Goal: Transaction & Acquisition: Download file/media

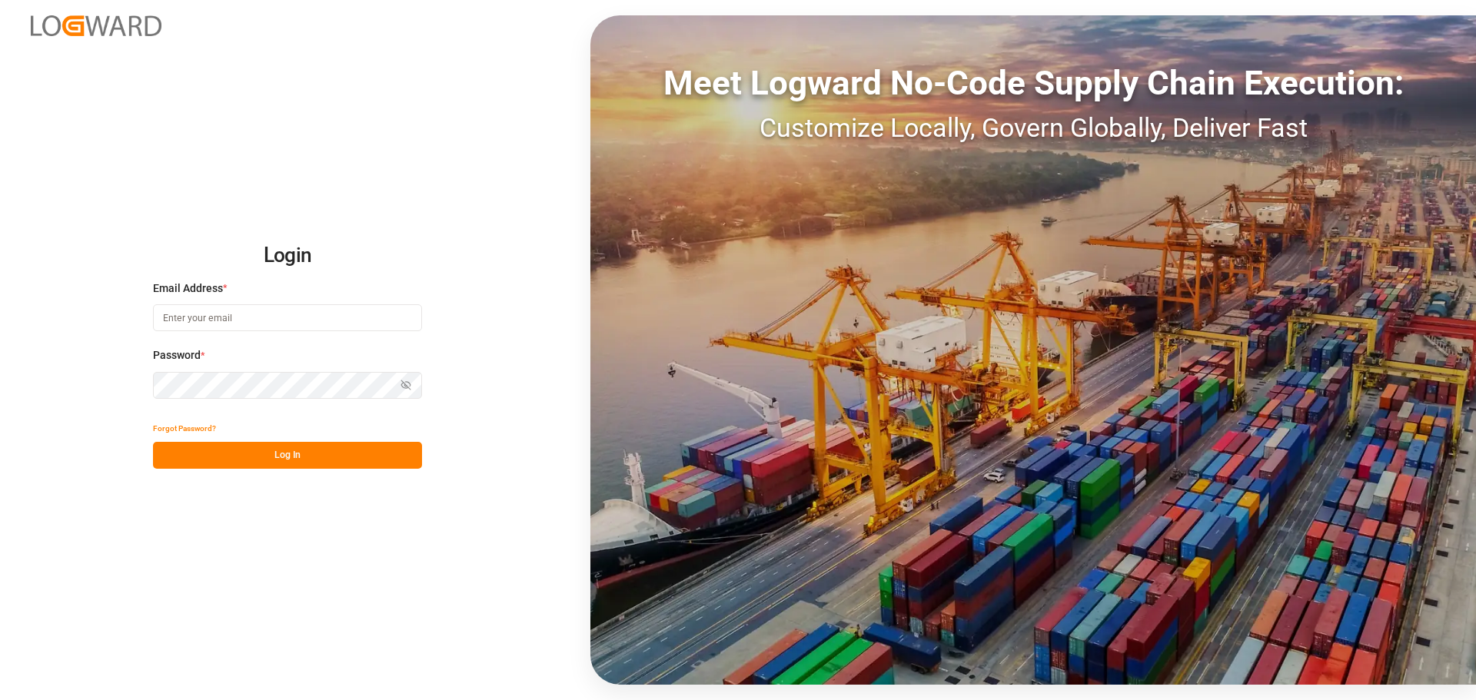
type input "[EMAIL_ADDRESS][PERSON_NAME][DOMAIN_NAME]"
drag, startPoint x: 288, startPoint y: 469, endPoint x: 294, endPoint y: 457, distance: 12.7
click at [288, 467] on div "Login Email Address * [EMAIL_ADDRESS][PERSON_NAME][DOMAIN_NAME] Password * Show…" at bounding box center [738, 350] width 1476 height 700
click at [377, 451] on button "Log In" at bounding box center [287, 455] width 269 height 27
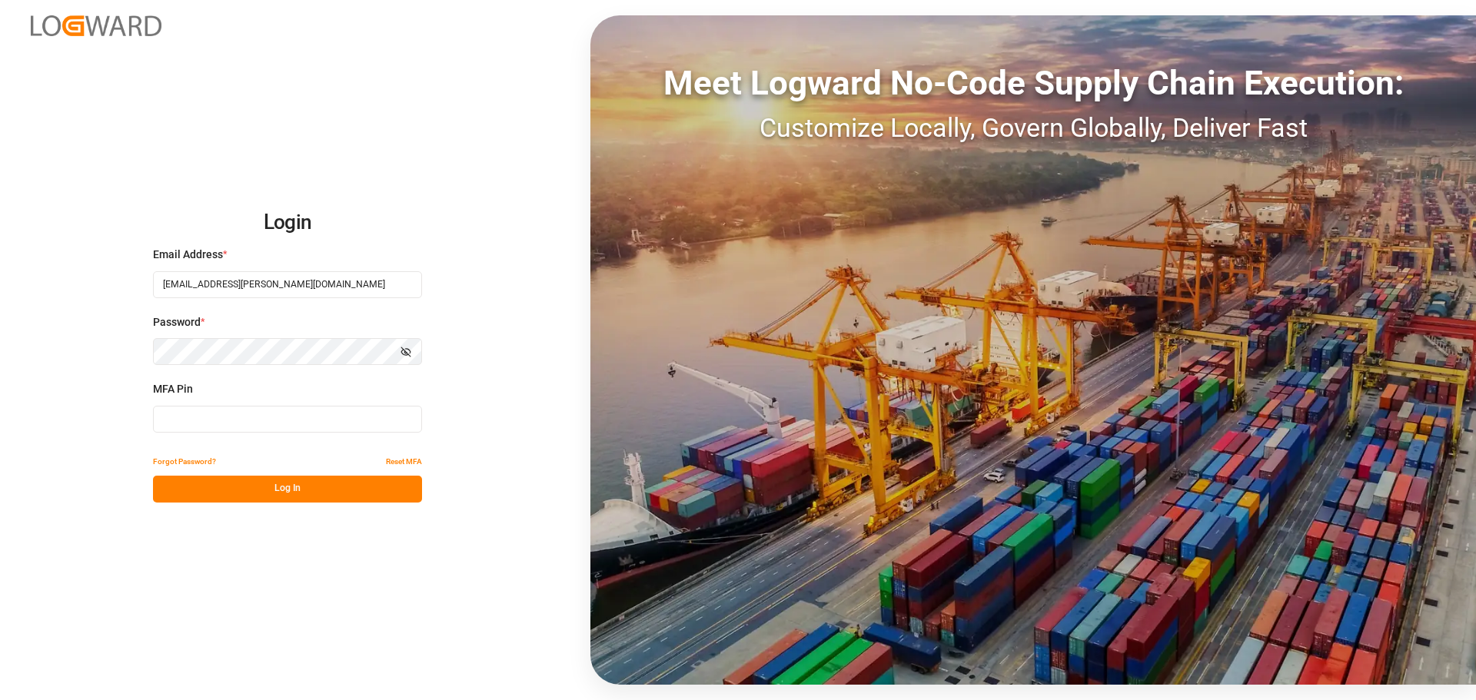
click at [242, 414] on input at bounding box center [287, 419] width 269 height 27
type input "833878"
click at [312, 485] on button "Log In" at bounding box center [287, 489] width 269 height 27
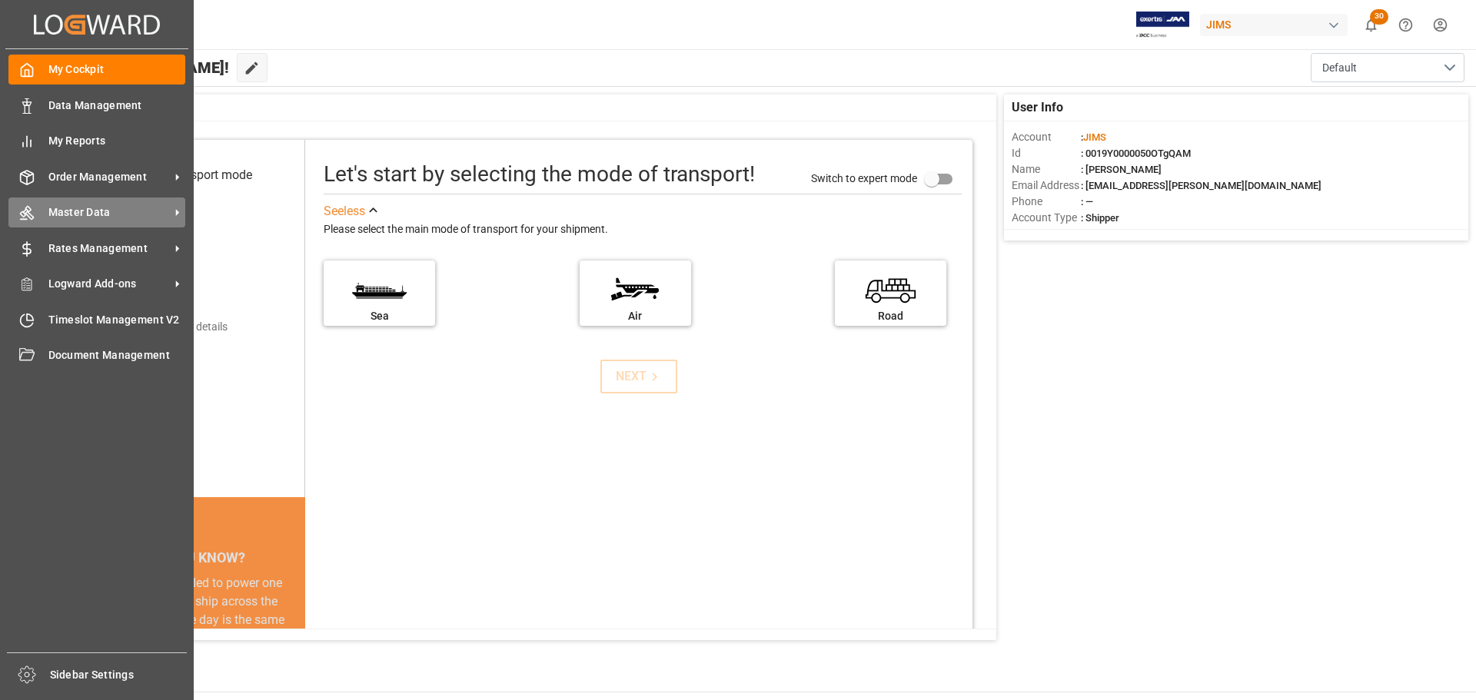
click at [58, 214] on span "Master Data" at bounding box center [108, 212] width 121 height 16
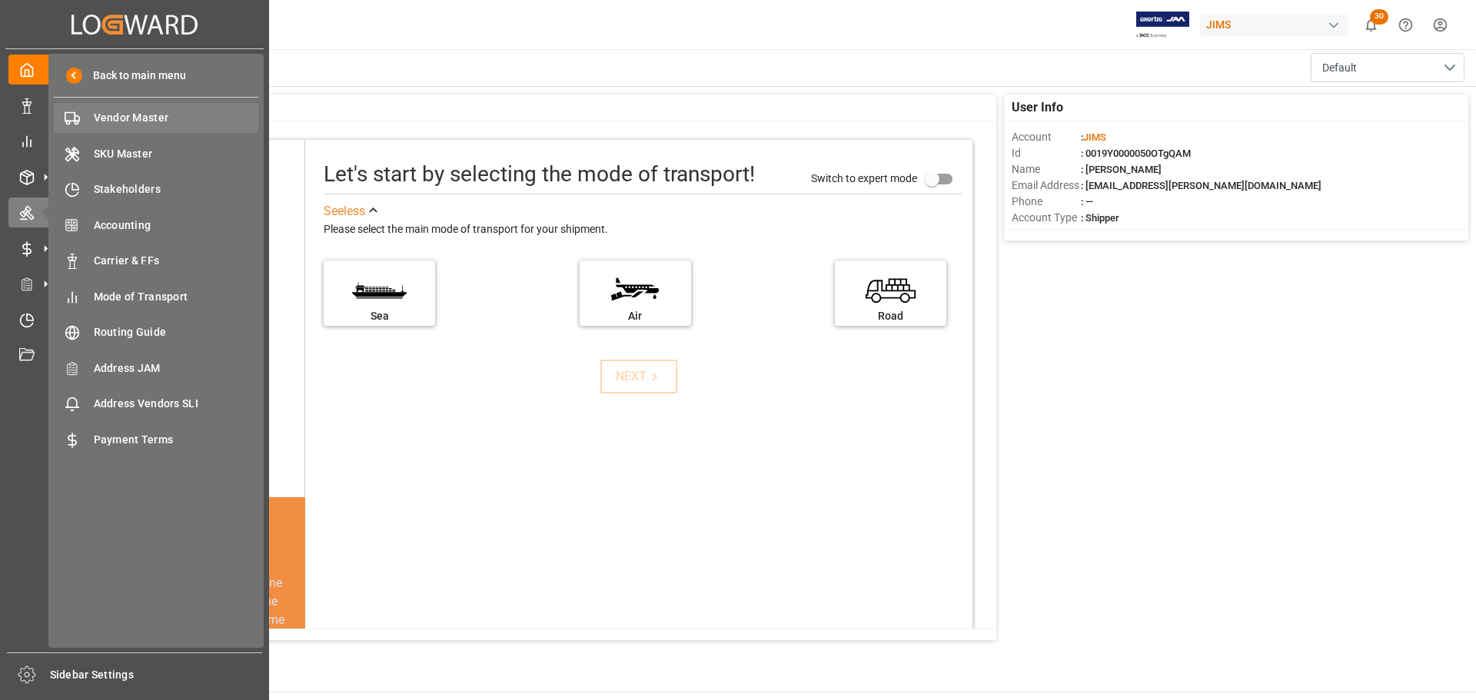
click at [137, 113] on span "Vendor Master" at bounding box center [176, 118] width 165 height 16
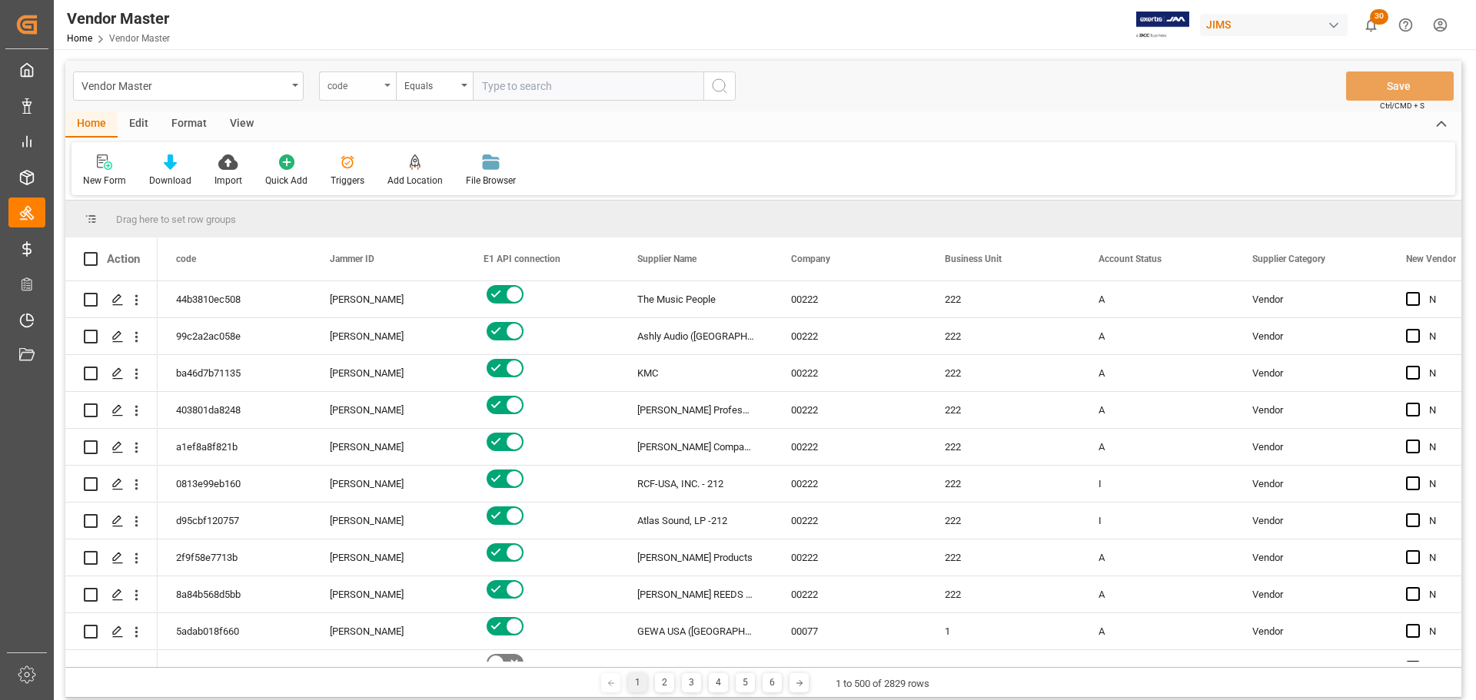
click at [362, 89] on div "code" at bounding box center [353, 84] width 52 height 18
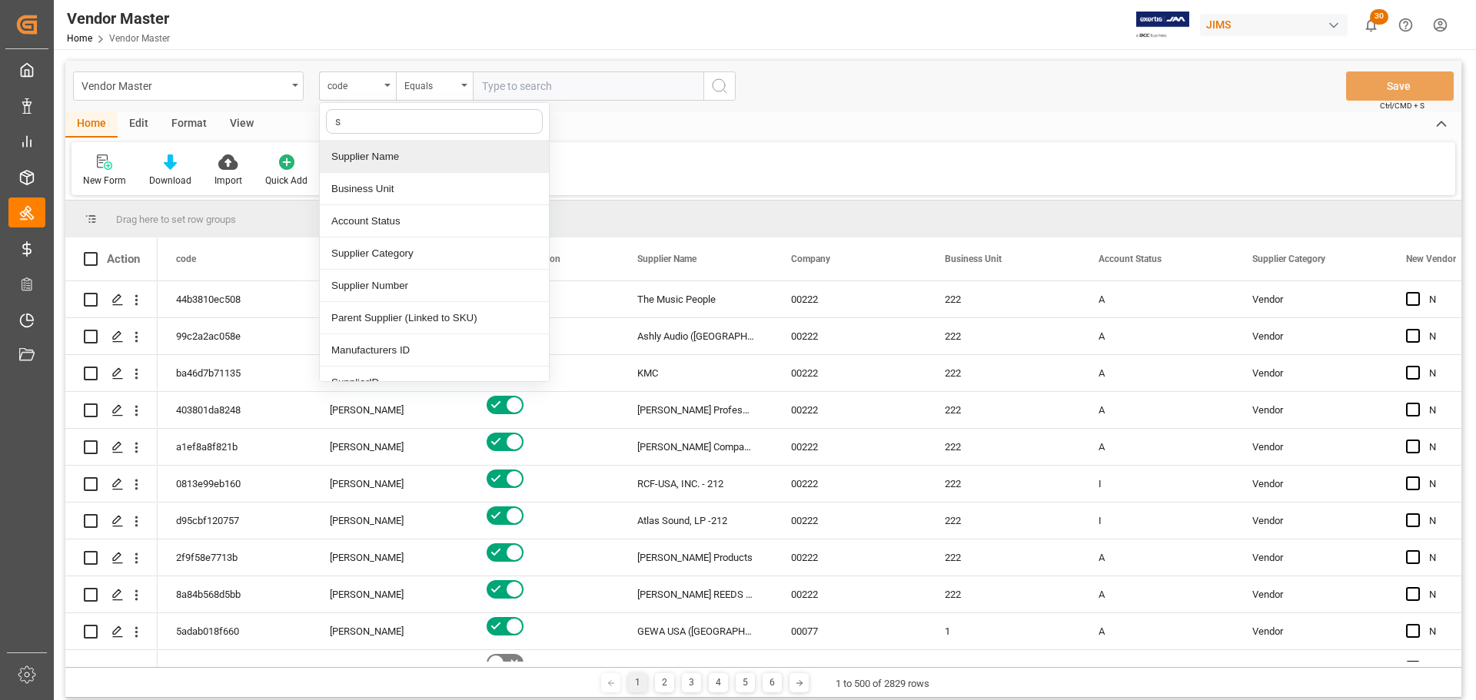
type input "su"
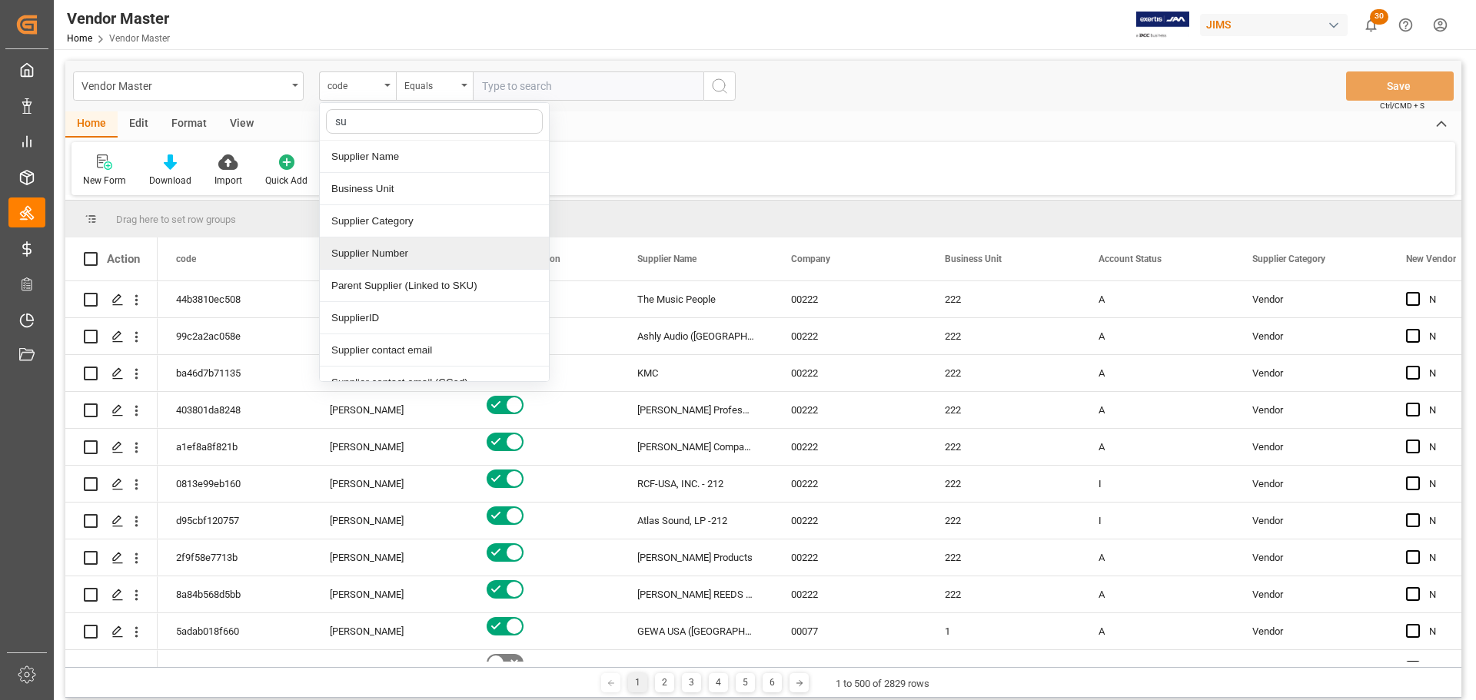
click at [391, 249] on div "Supplier Number" at bounding box center [434, 253] width 229 height 32
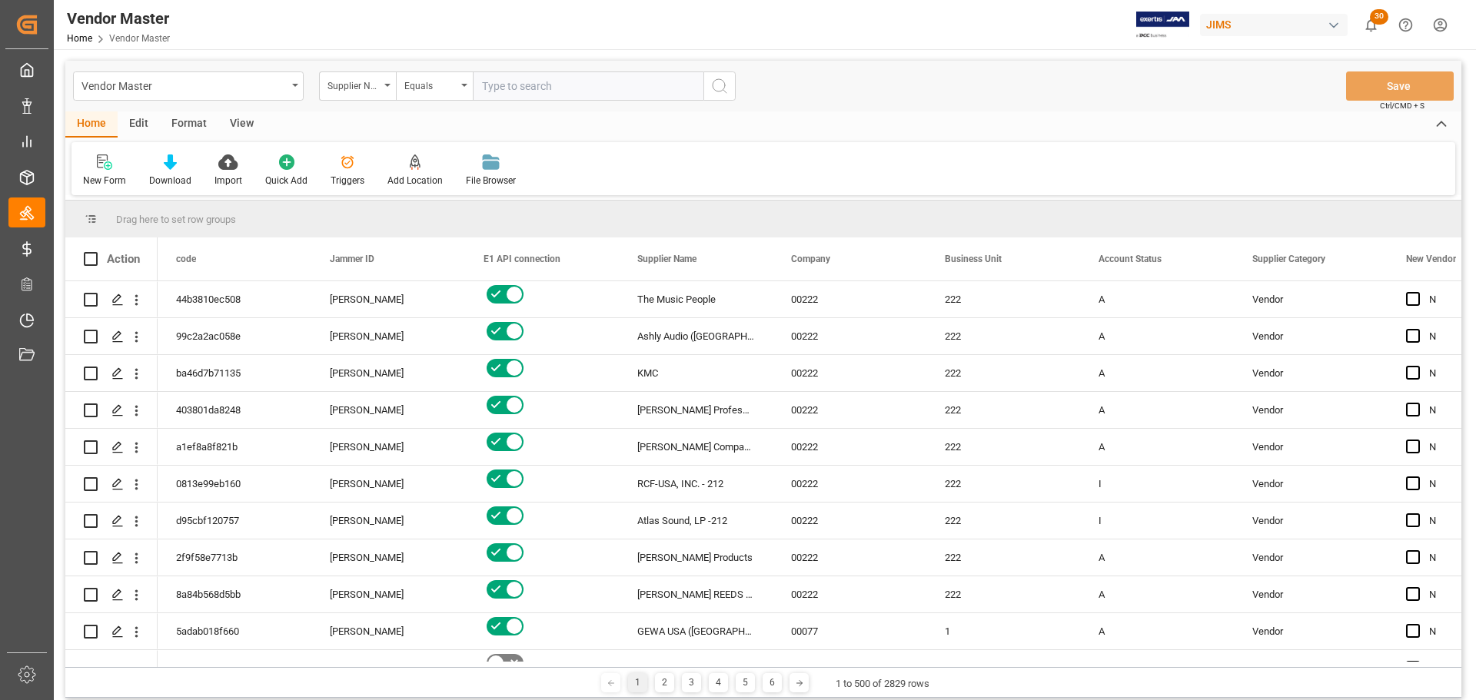
click at [614, 86] on input "text" at bounding box center [588, 85] width 231 height 29
paste input "161655"
type input "161655"
click at [727, 85] on icon "search button" at bounding box center [719, 86] width 18 height 18
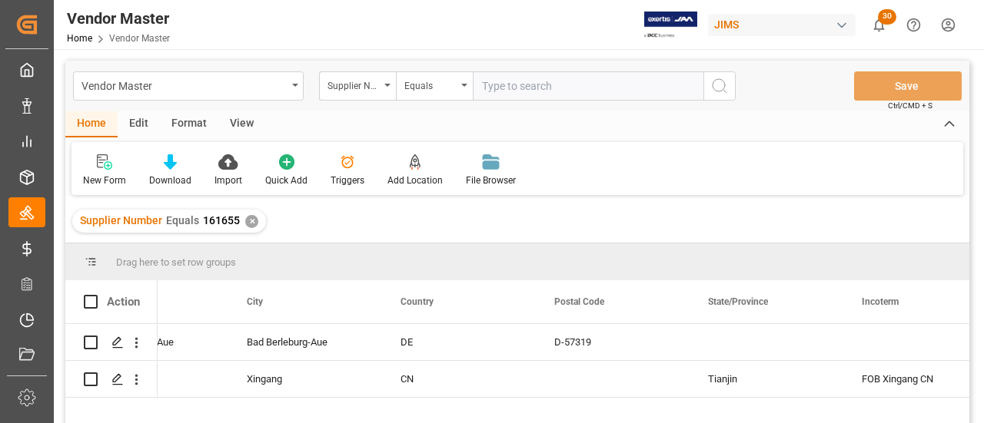
click at [247, 220] on div "✕" at bounding box center [251, 221] width 13 height 13
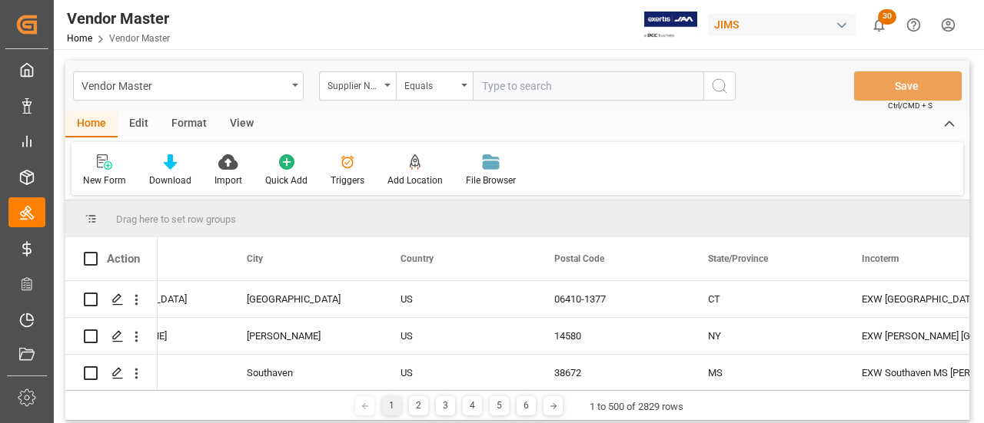
click at [547, 85] on input "text" at bounding box center [588, 85] width 231 height 29
paste input "359102"
type input "359102"
click at [715, 87] on icon "search button" at bounding box center [719, 86] width 18 height 18
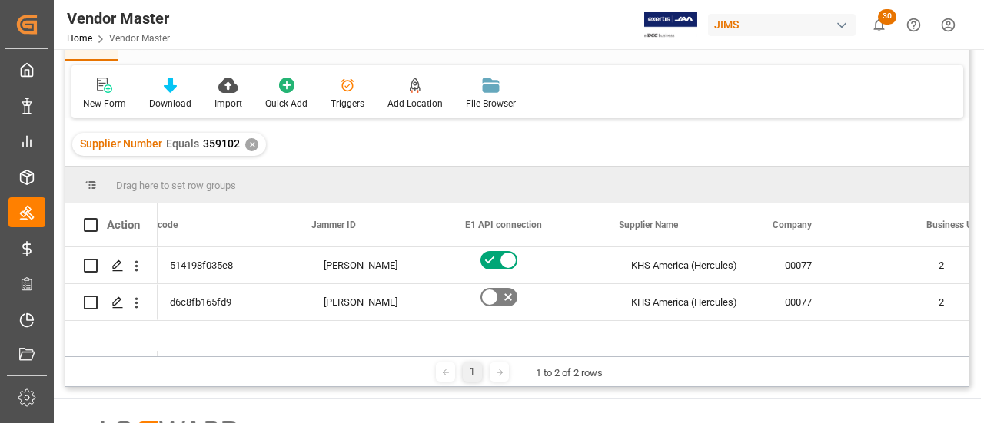
scroll to position [0, 440]
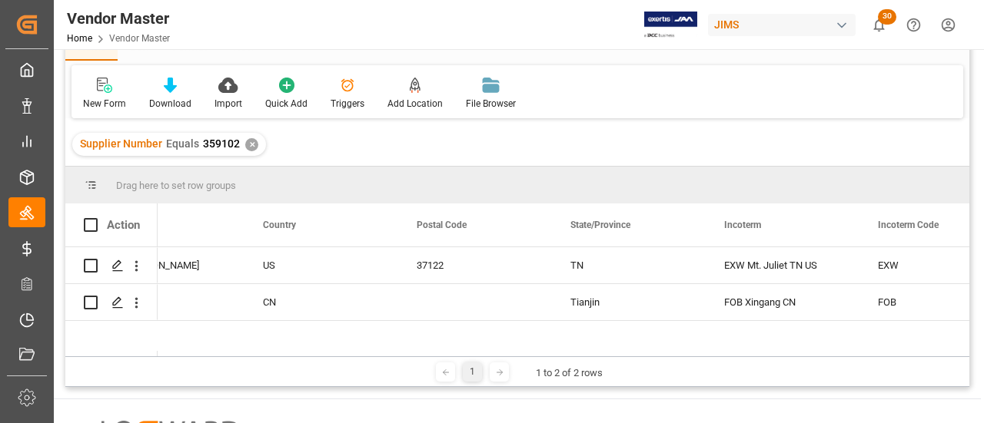
drag, startPoint x: 497, startPoint y: 360, endPoint x: 521, endPoint y: 359, distance: 23.8
click at [521, 359] on div "1 1 to 2 of 2 rows" at bounding box center [517, 372] width 904 height 31
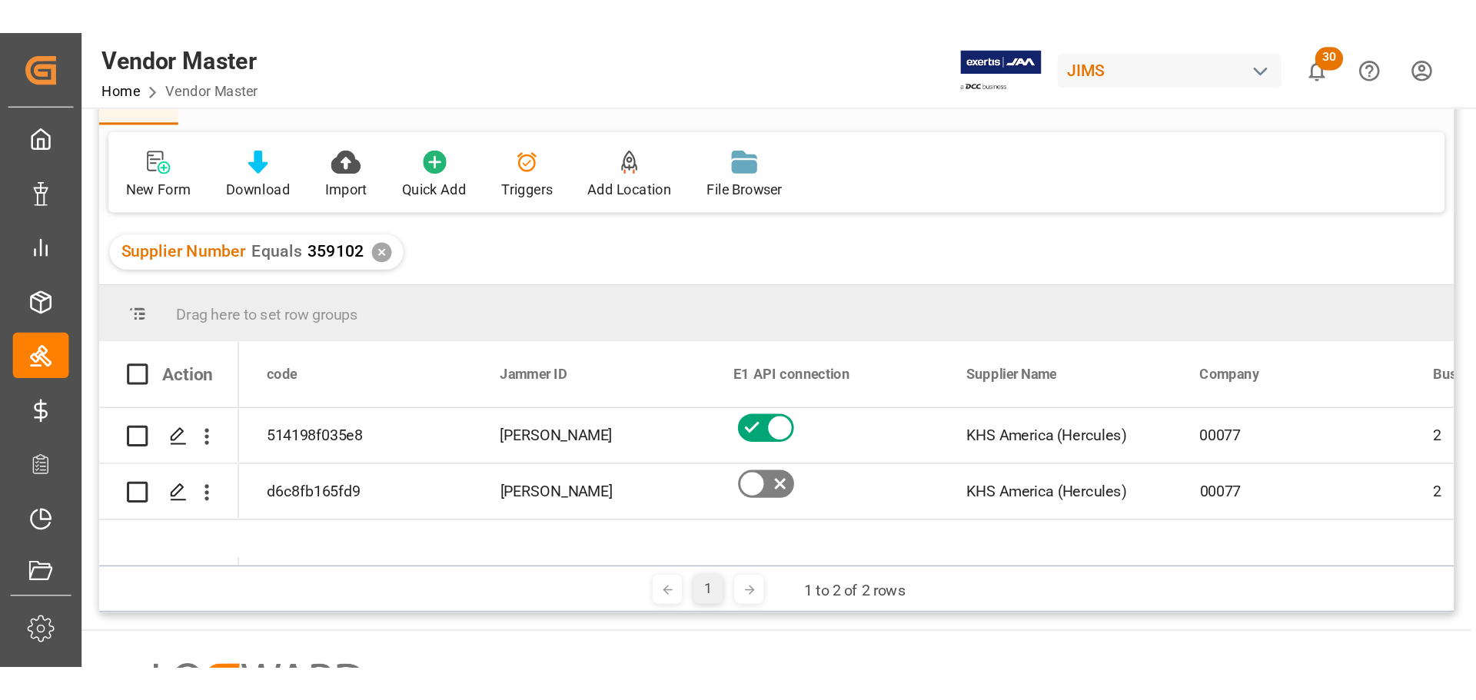
scroll to position [77, 0]
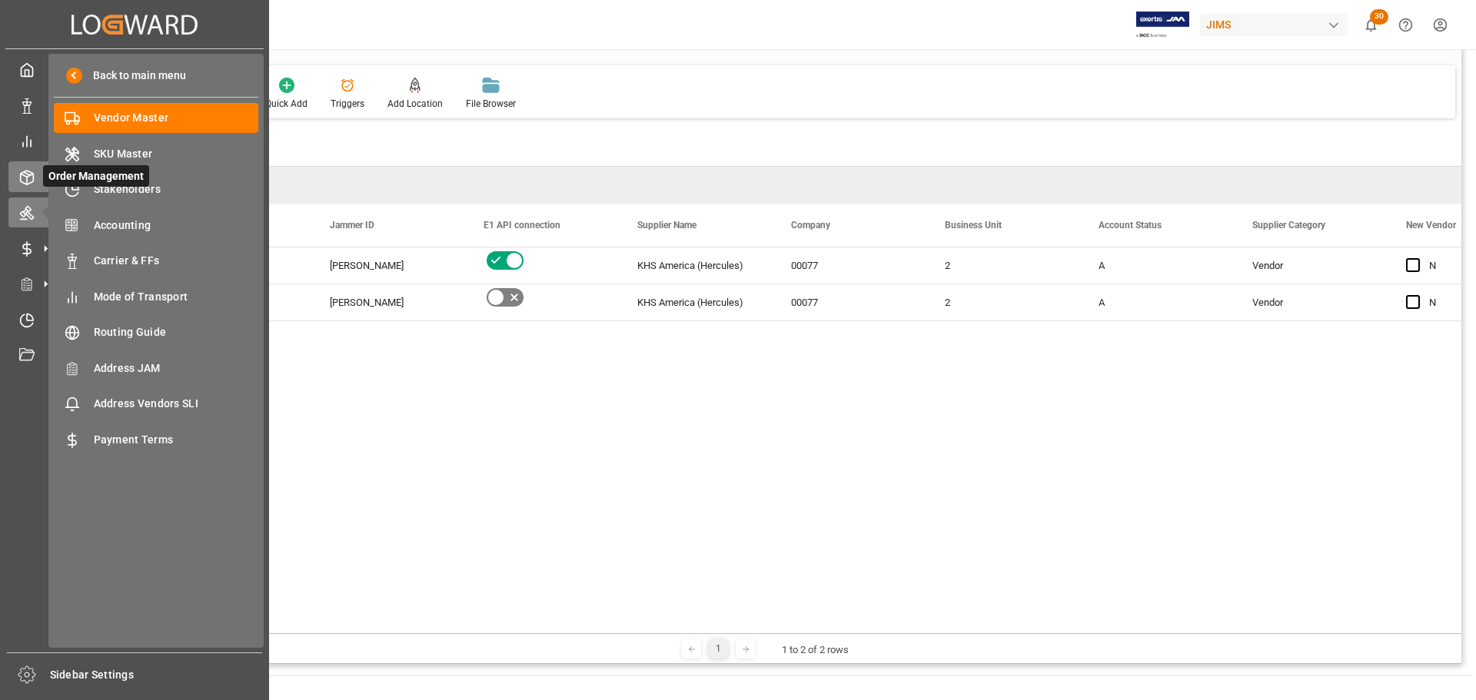
drag, startPoint x: 28, startPoint y: 171, endPoint x: 56, endPoint y: 172, distance: 27.7
click at [28, 171] on icon at bounding box center [27, 178] width 13 height 14
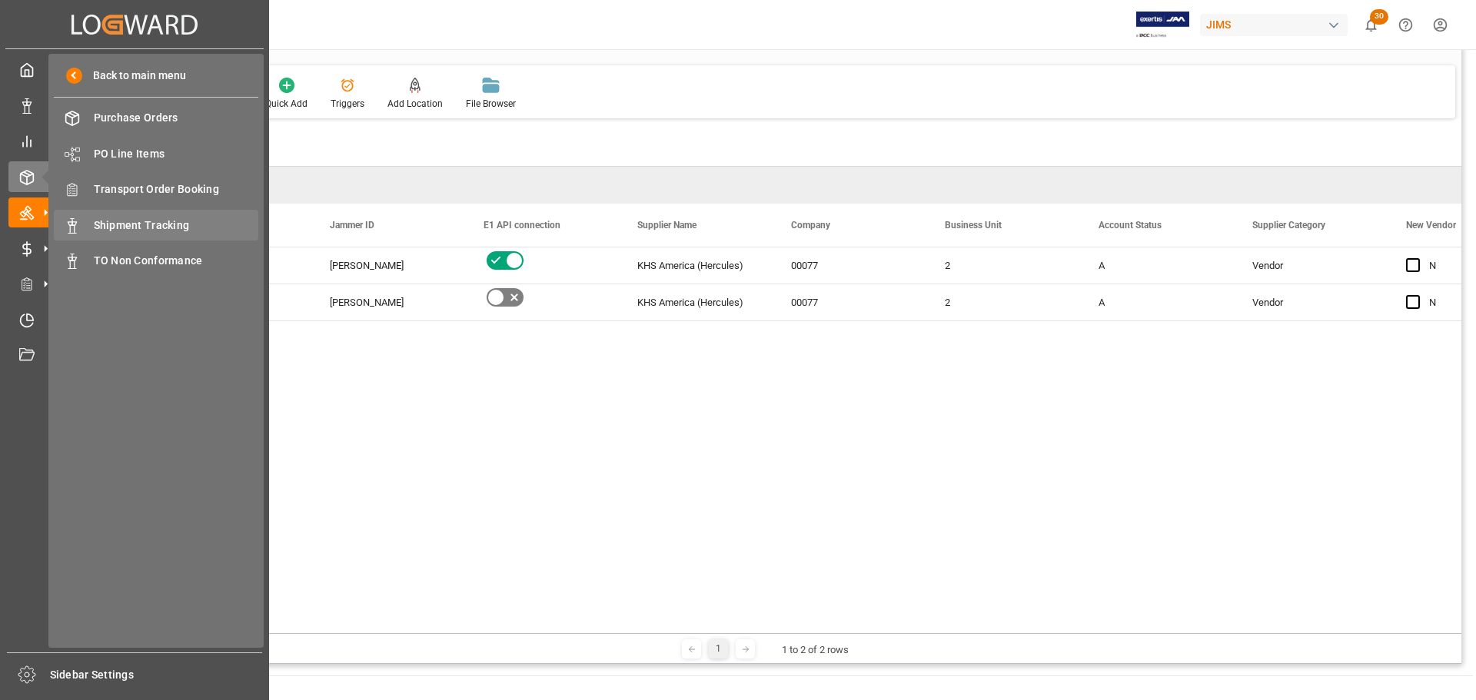
click at [130, 230] on span "Shipment Tracking" at bounding box center [176, 226] width 165 height 16
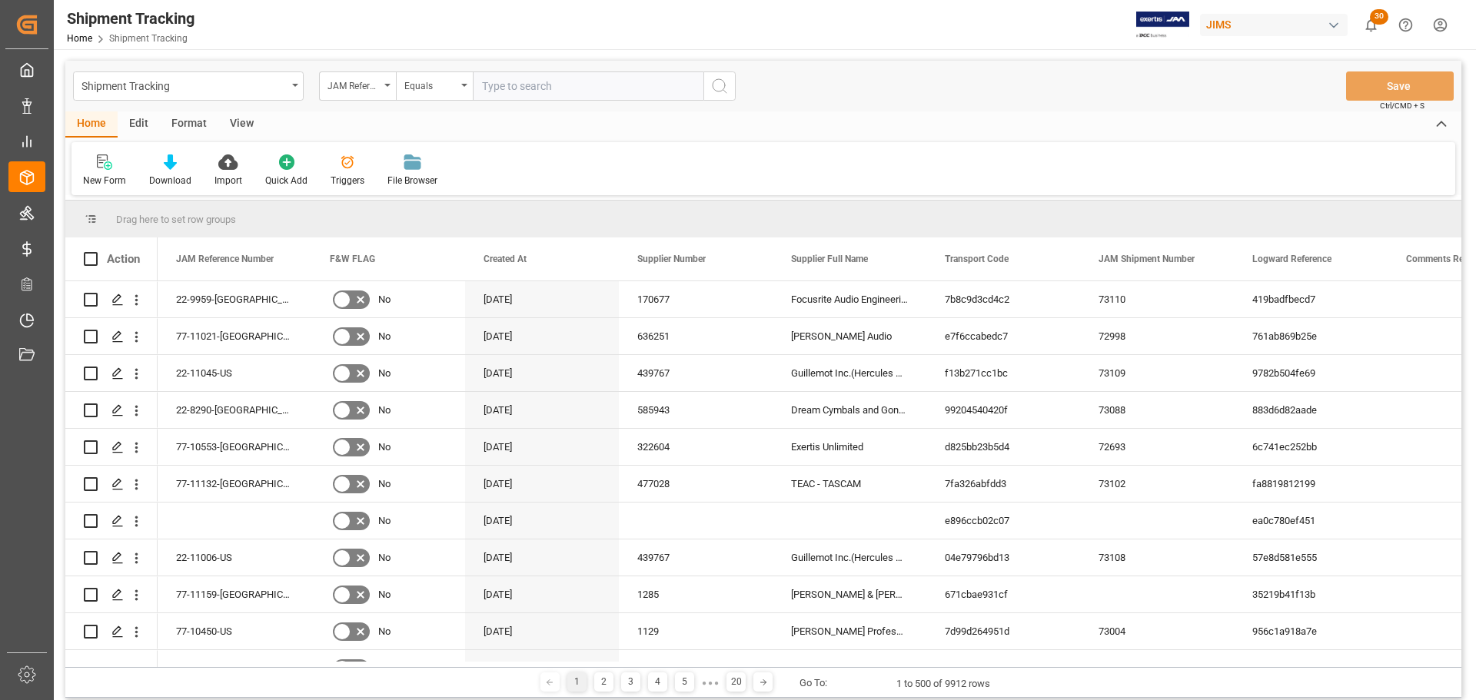
click at [234, 126] on div "View" at bounding box center [241, 124] width 47 height 26
click at [101, 164] on icon at bounding box center [98, 161] width 15 height 15
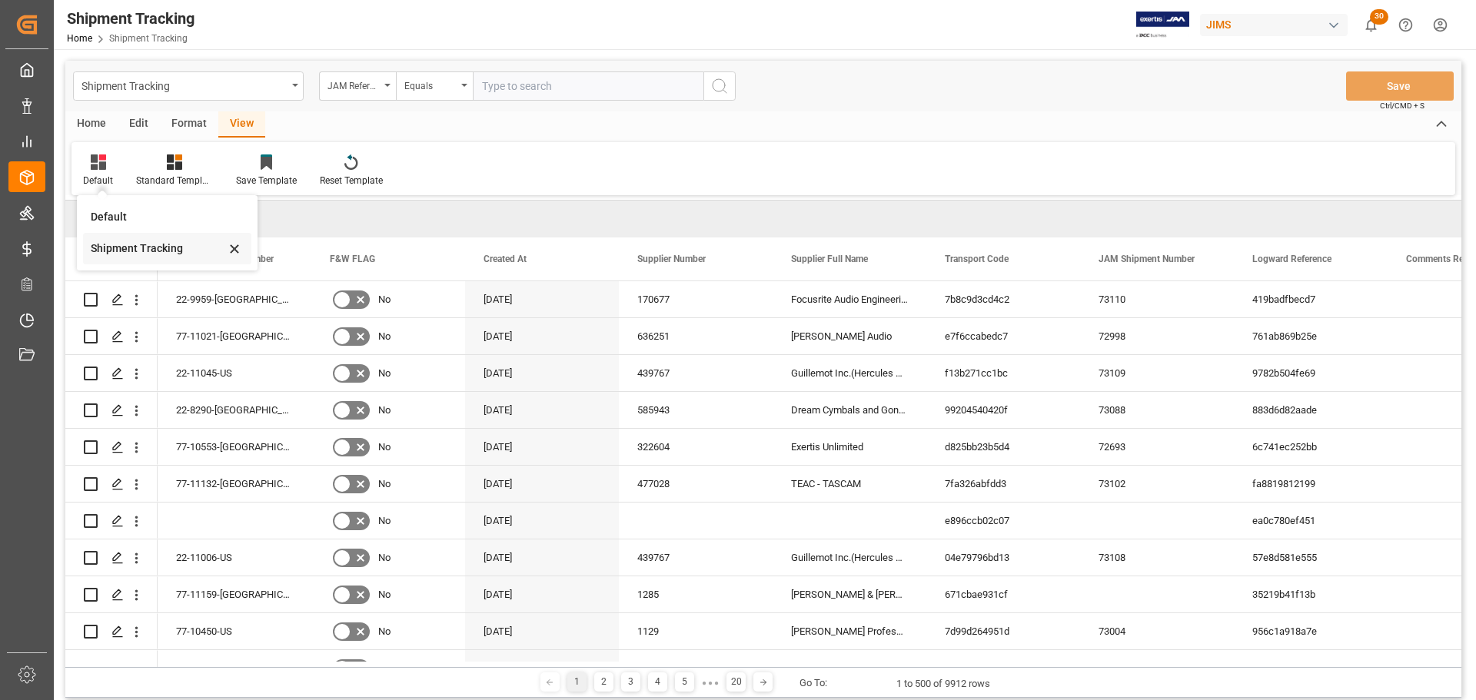
click at [122, 245] on div "Shipment Tracking" at bounding box center [158, 249] width 134 height 16
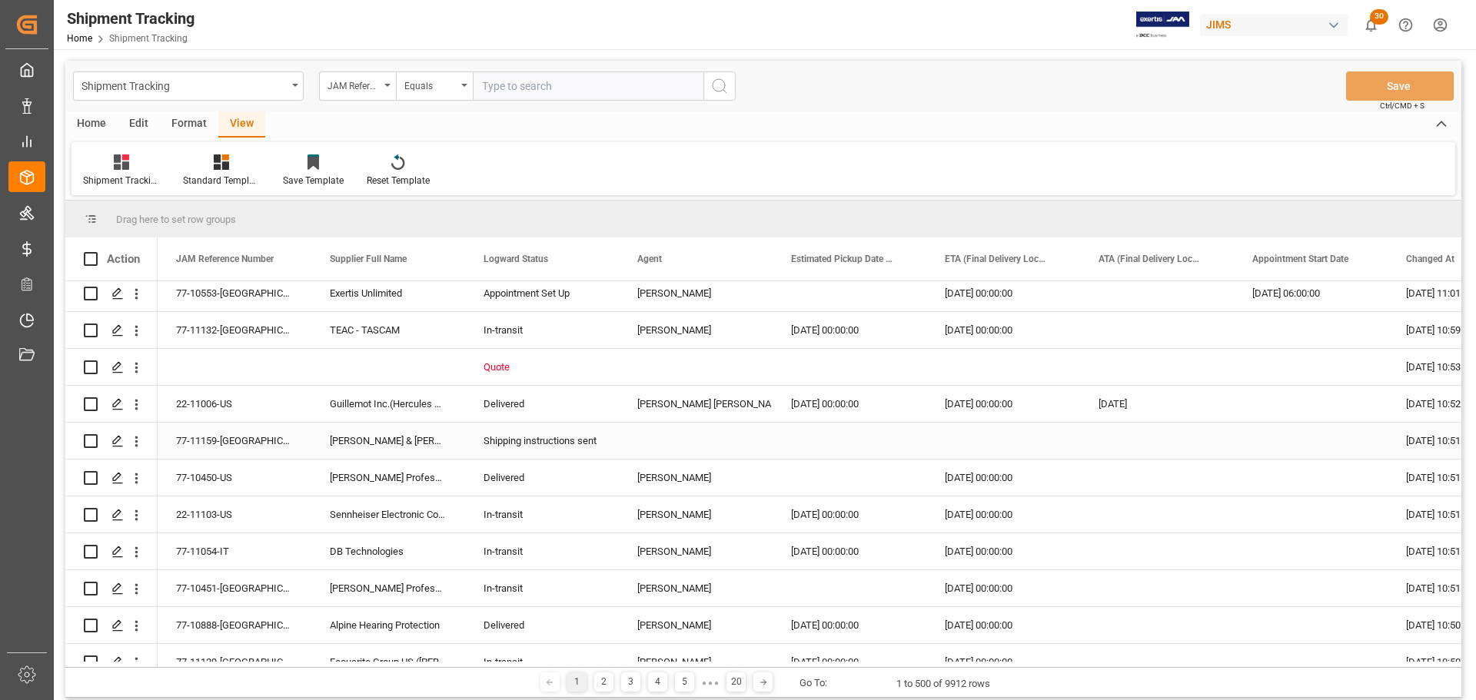
scroll to position [307, 0]
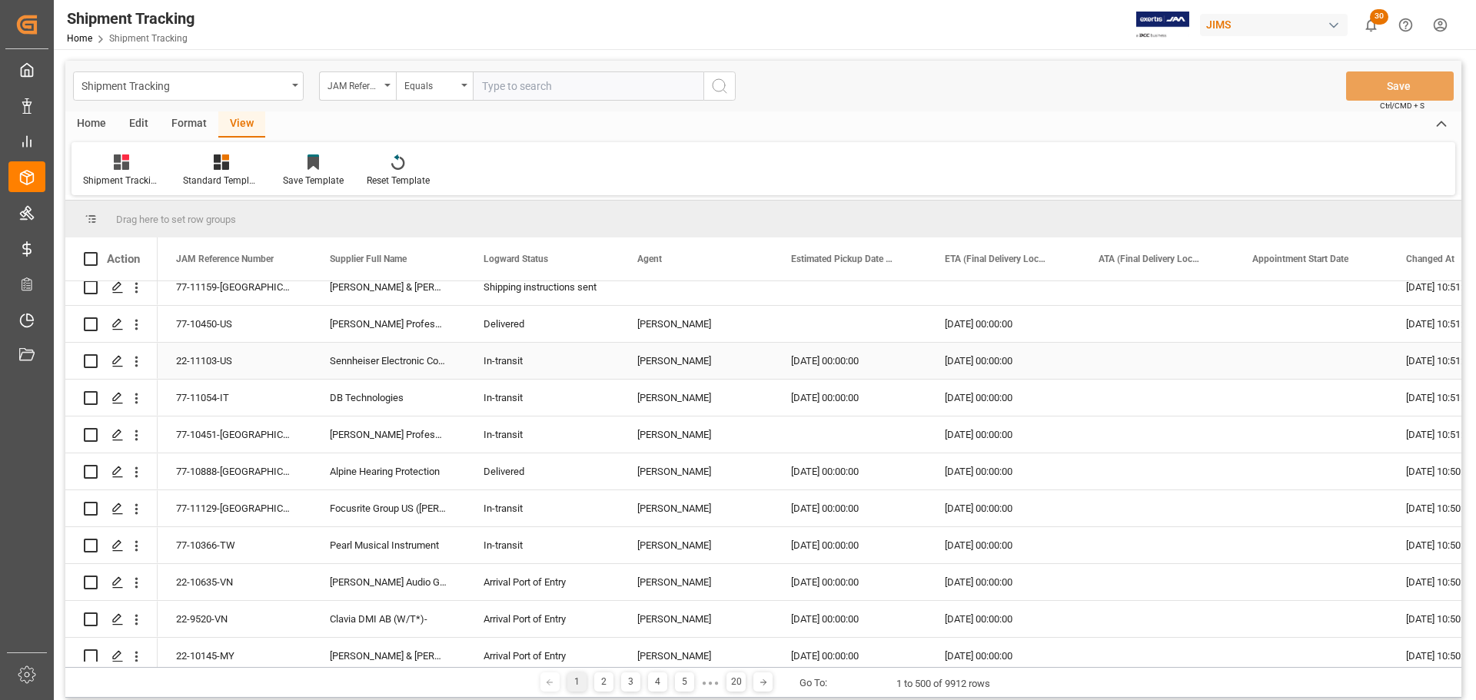
click at [526, 360] on div "In-transit" at bounding box center [541, 361] width 117 height 35
click at [595, 257] on span at bounding box center [593, 259] width 14 height 14
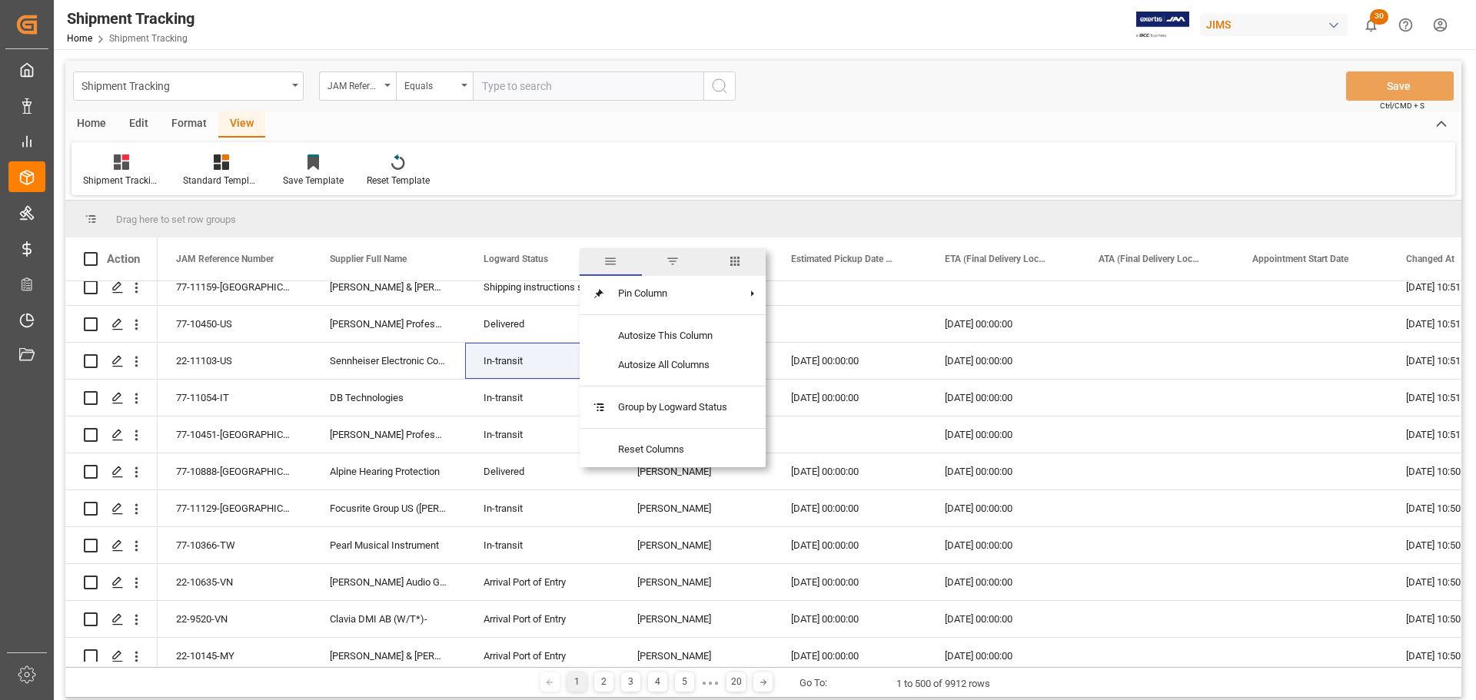
click at [681, 263] on span "filter" at bounding box center [673, 262] width 62 height 28
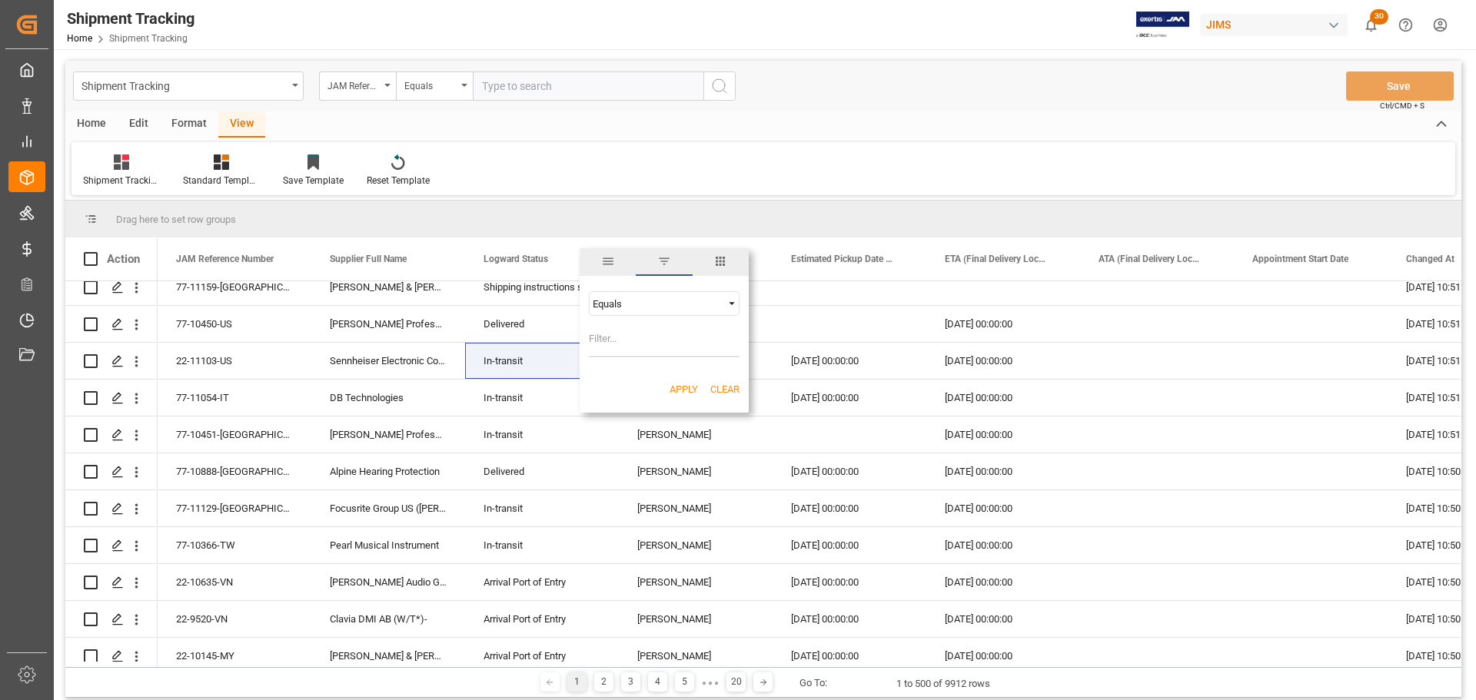
type input "In-transit"
click at [686, 387] on button "Apply" at bounding box center [683, 389] width 28 height 15
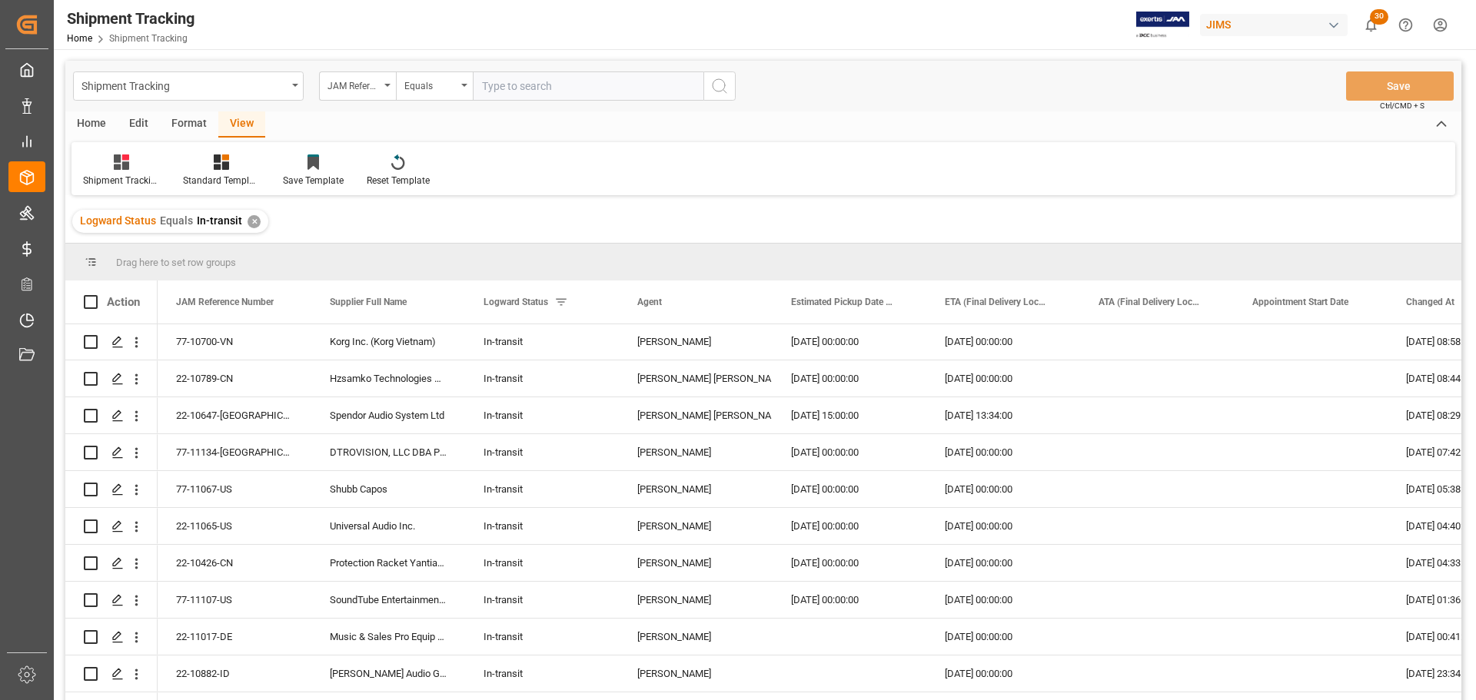
scroll to position [384, 0]
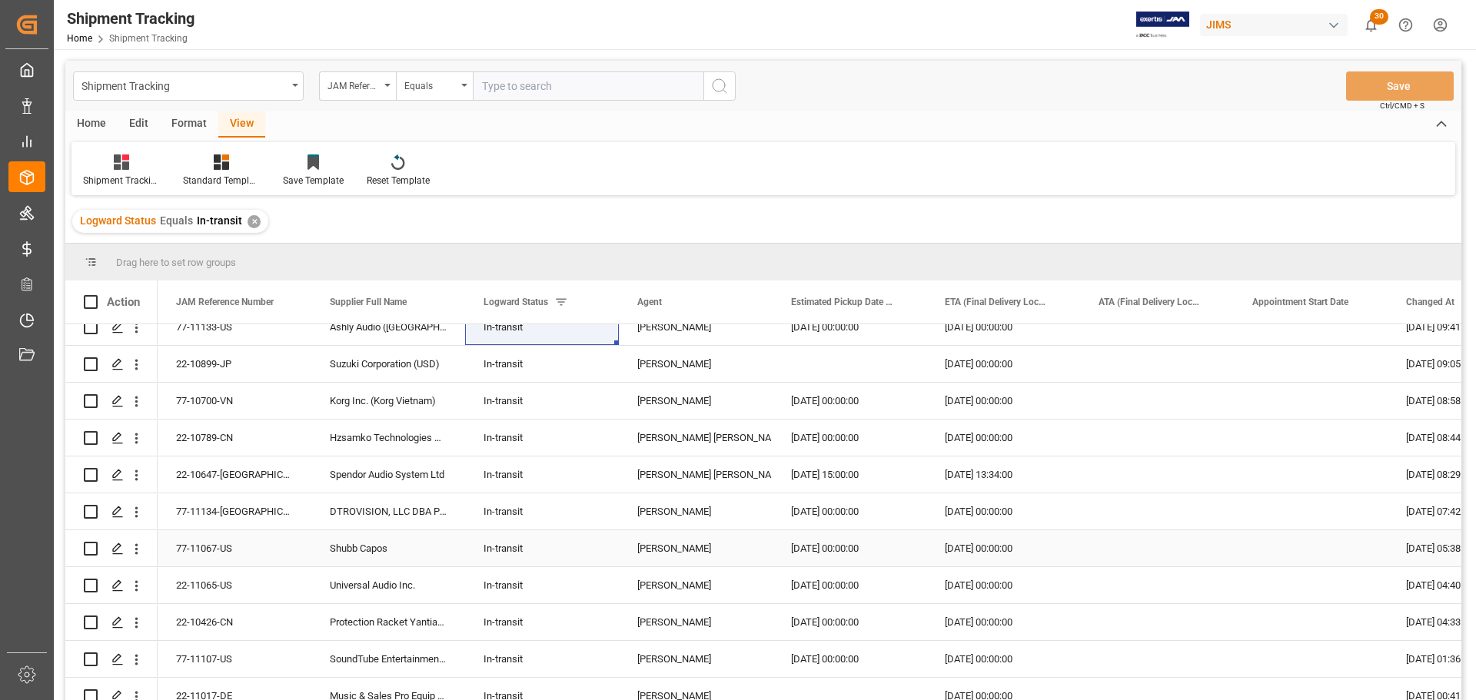
click at [703, 548] on div "[PERSON_NAME]" at bounding box center [695, 548] width 117 height 35
click at [753, 298] on div "Agent" at bounding box center [696, 302] width 154 height 43
click at [746, 302] on span at bounding box center [747, 302] width 14 height 14
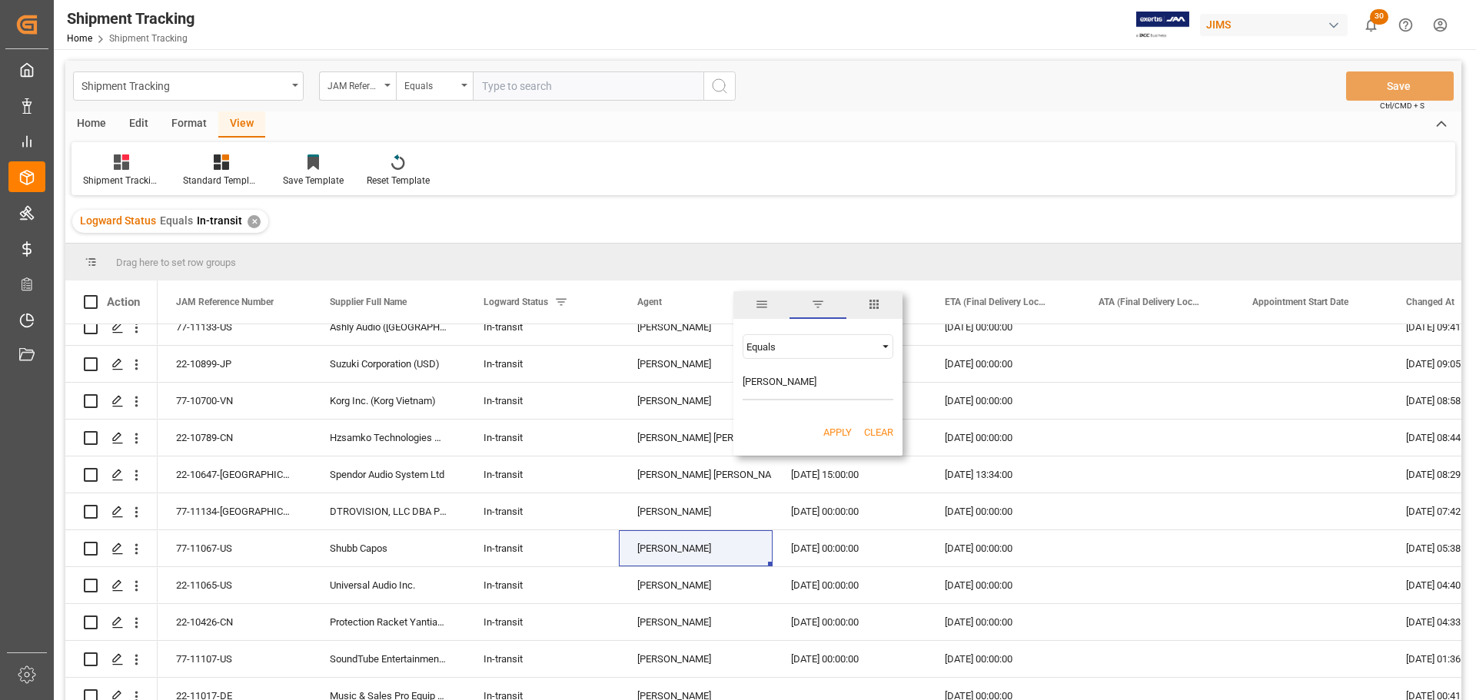
type input "[PERSON_NAME]"
click at [835, 417] on div "Apply Clear" at bounding box center [817, 433] width 169 height 40
click at [836, 427] on button "Apply" at bounding box center [837, 432] width 28 height 15
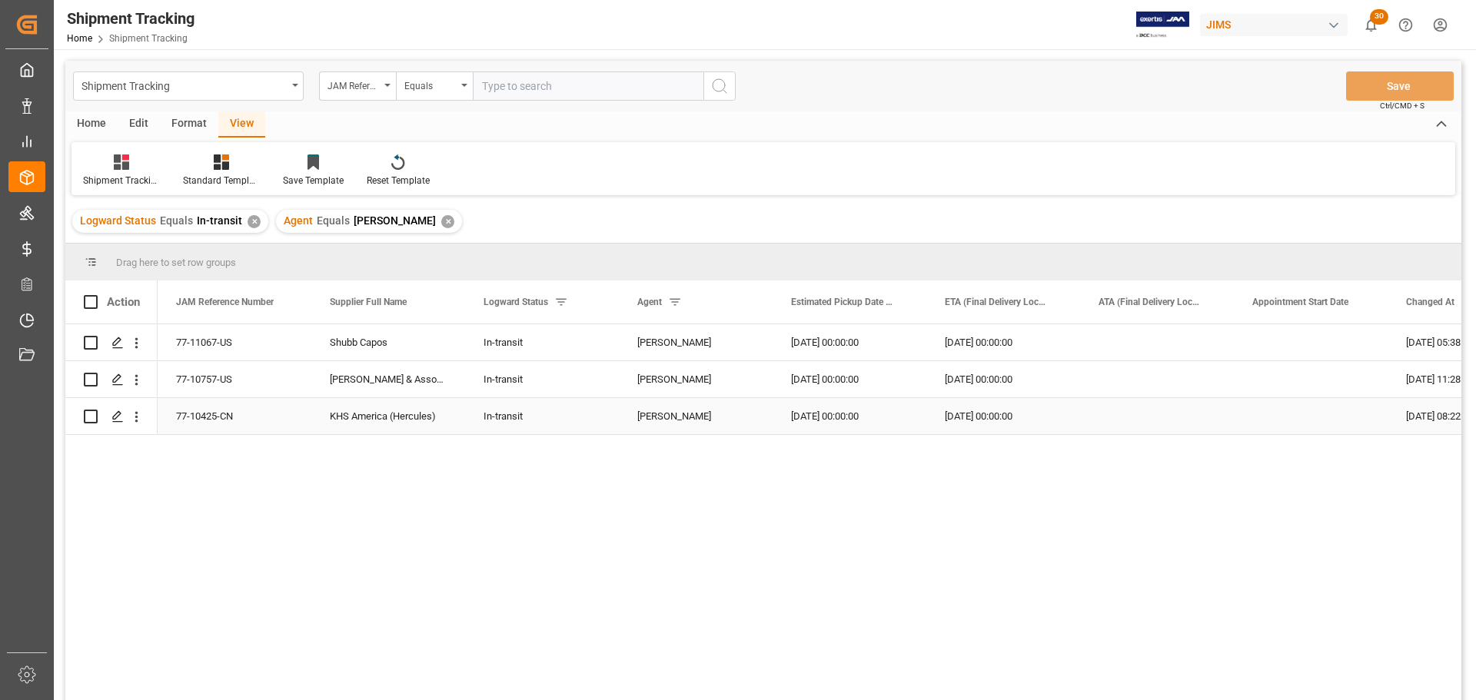
click at [229, 416] on div "77-10425-CN" at bounding box center [235, 416] width 154 height 36
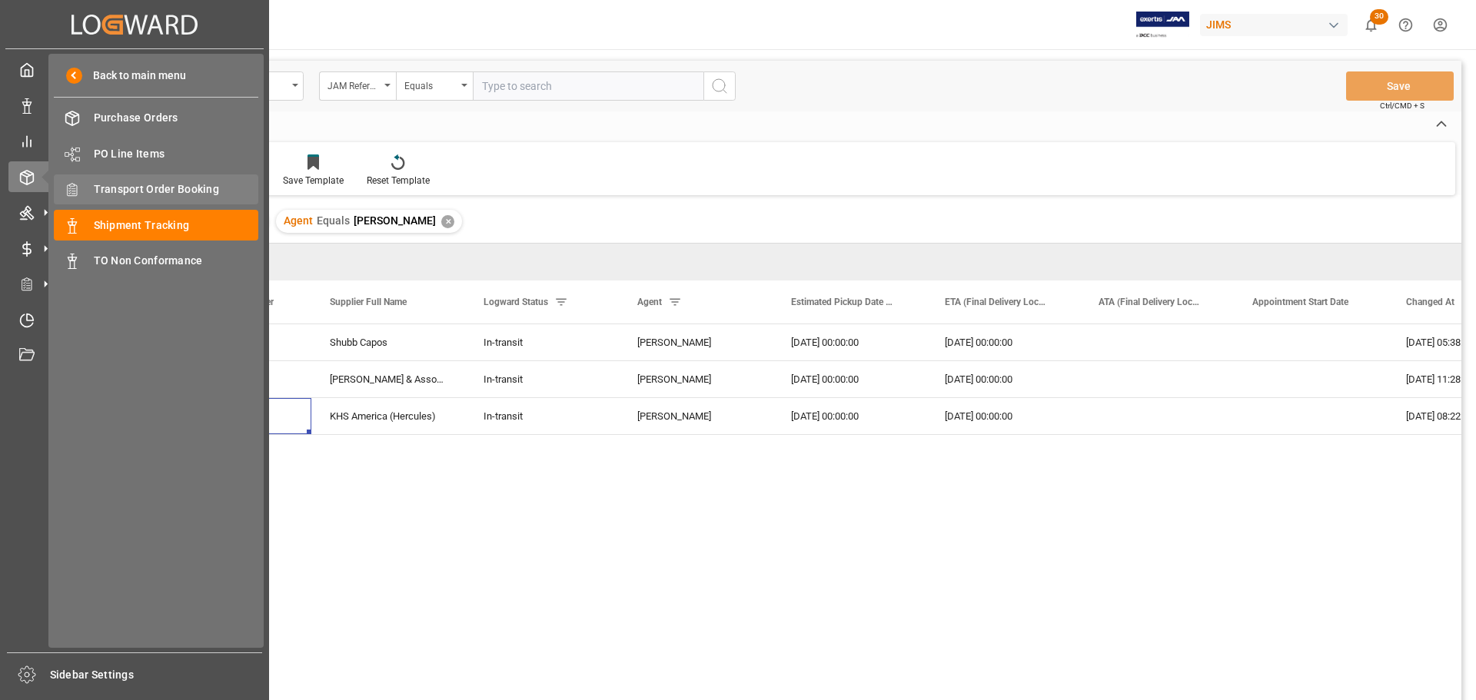
click at [178, 181] on div "Transport Order Booking Transport Order Booking" at bounding box center [156, 189] width 204 height 30
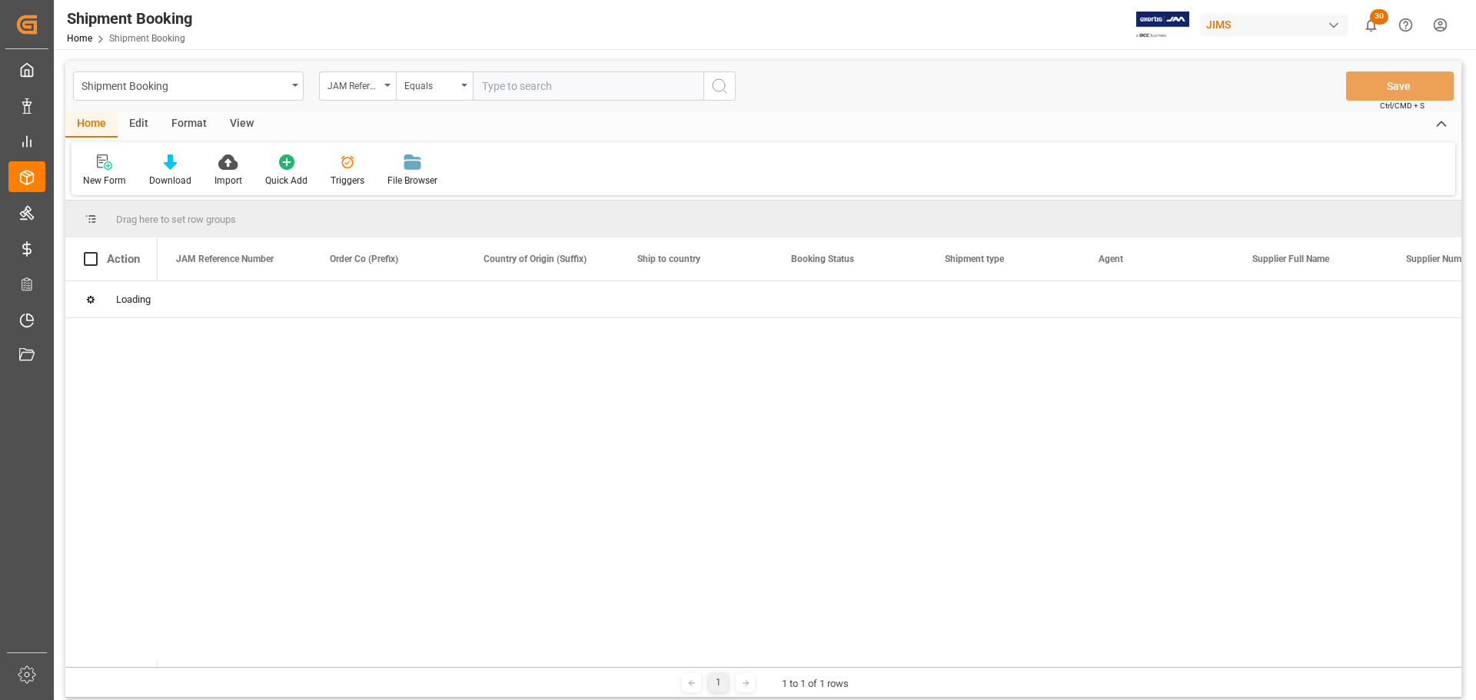
click at [589, 86] on input "text" at bounding box center [588, 85] width 231 height 29
paste input "77-11001-US"
type input "77-11001-US"
click at [727, 95] on icon "search button" at bounding box center [719, 86] width 18 height 18
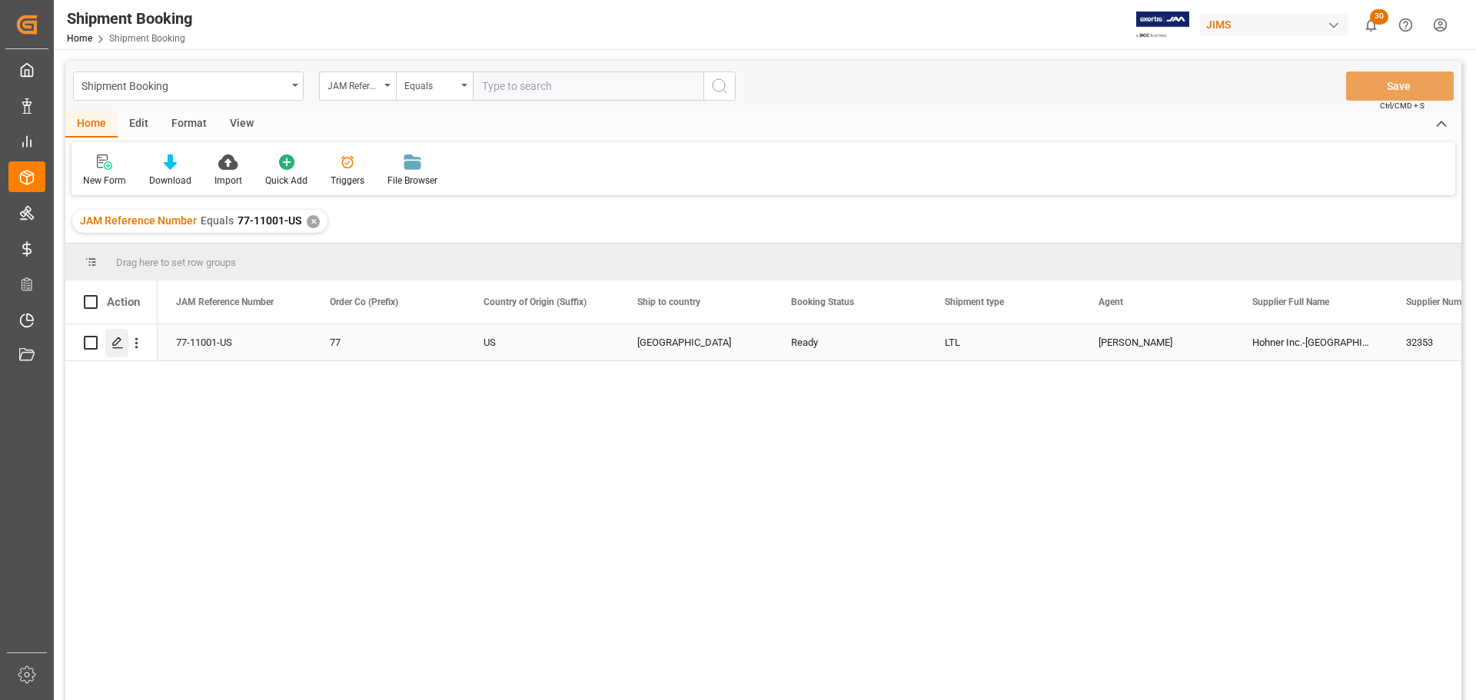
click at [120, 351] on div "Press SPACE to select this row." at bounding box center [116, 343] width 23 height 28
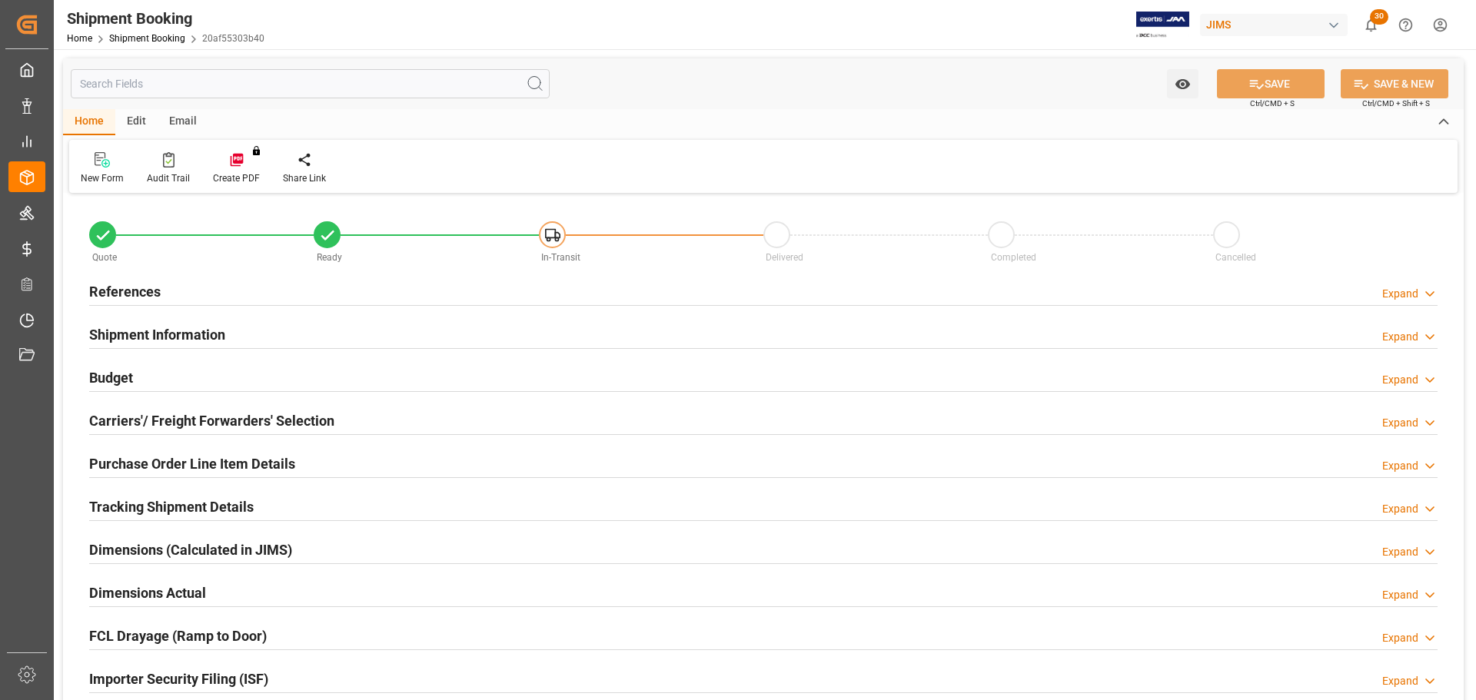
type input "0"
type input "22.6264"
type input "196.8"
click at [138, 295] on h2 "References" at bounding box center [124, 291] width 71 height 21
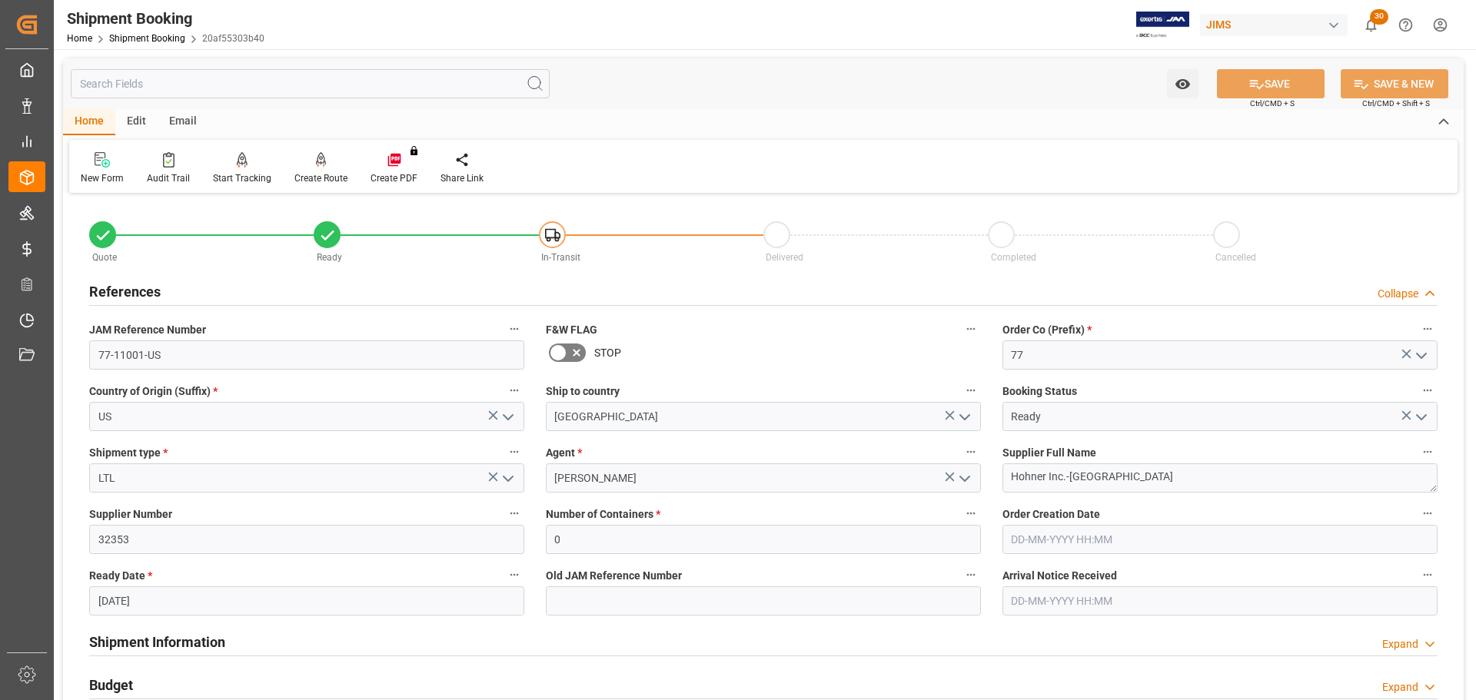
click at [144, 292] on h2 "References" at bounding box center [124, 291] width 71 height 21
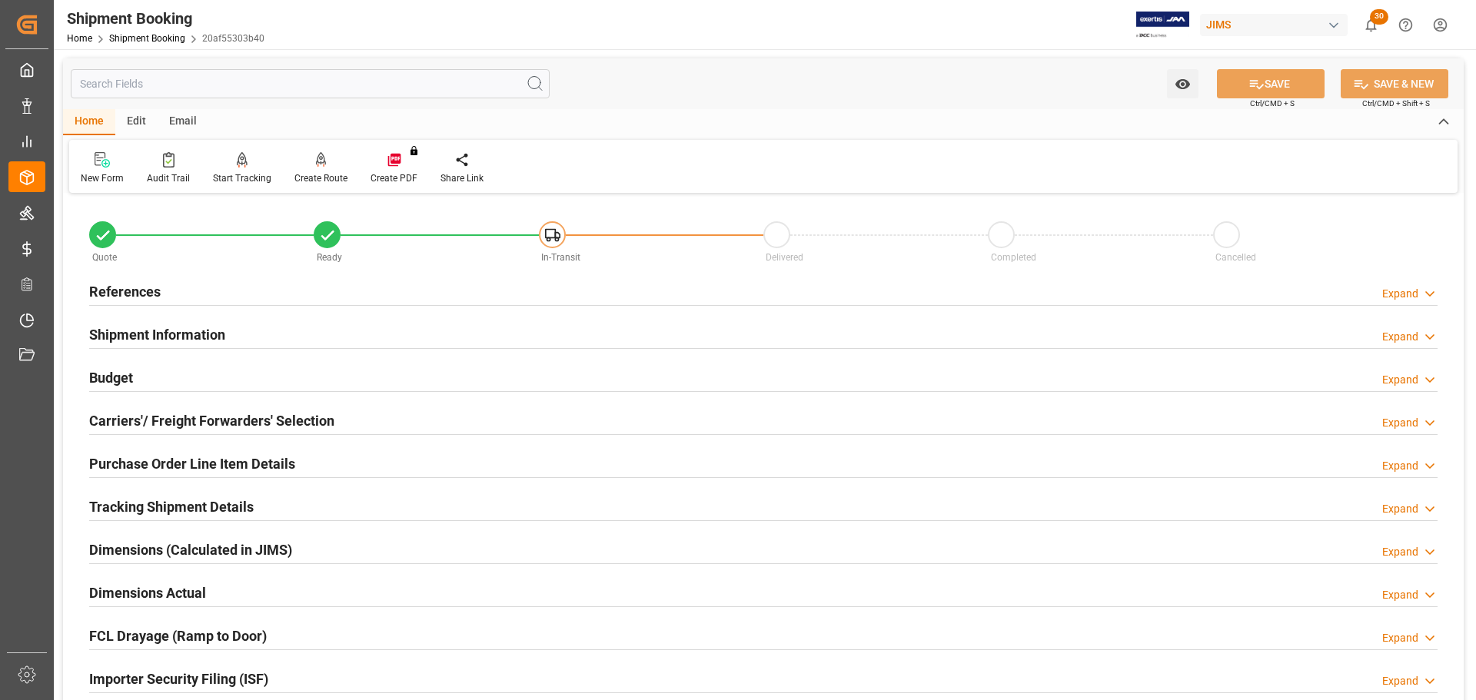
click at [146, 377] on div "Budget Expand" at bounding box center [763, 376] width 1348 height 29
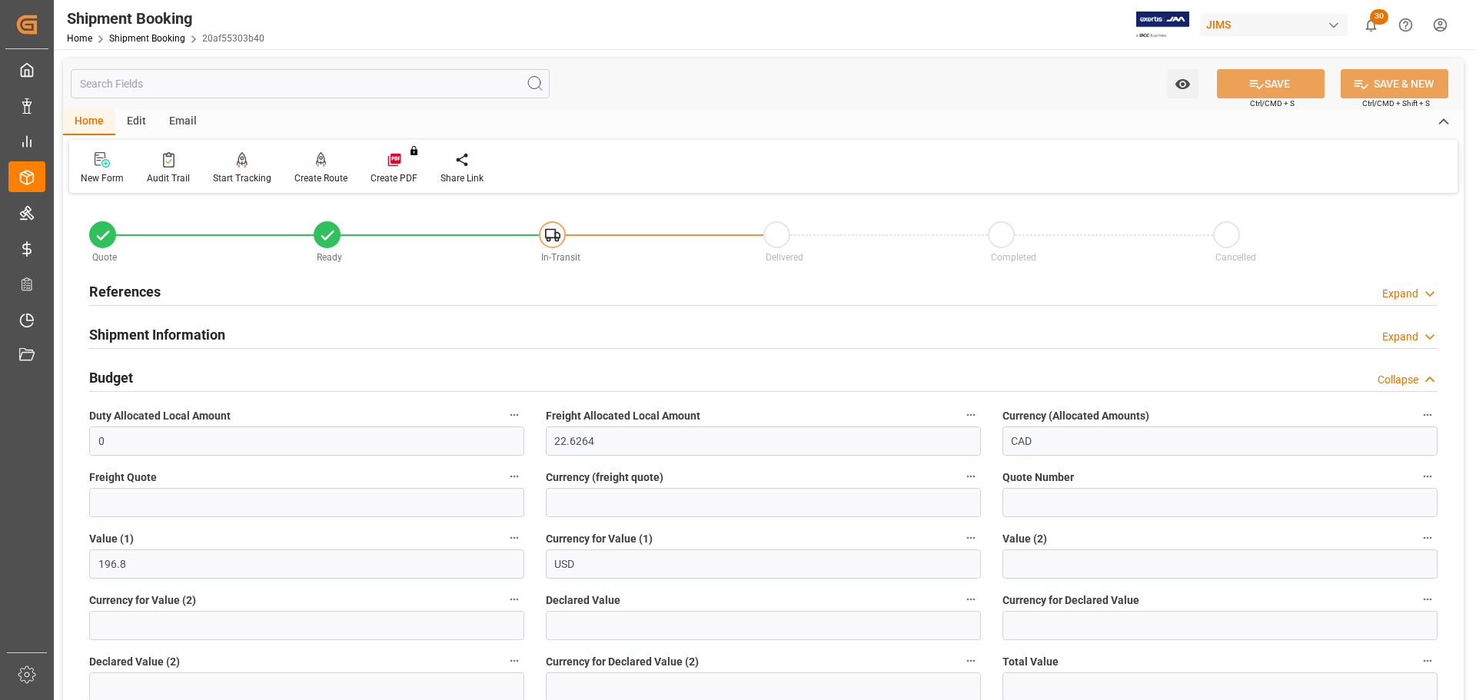
click at [146, 377] on div "Budget Collapse" at bounding box center [763, 376] width 1348 height 29
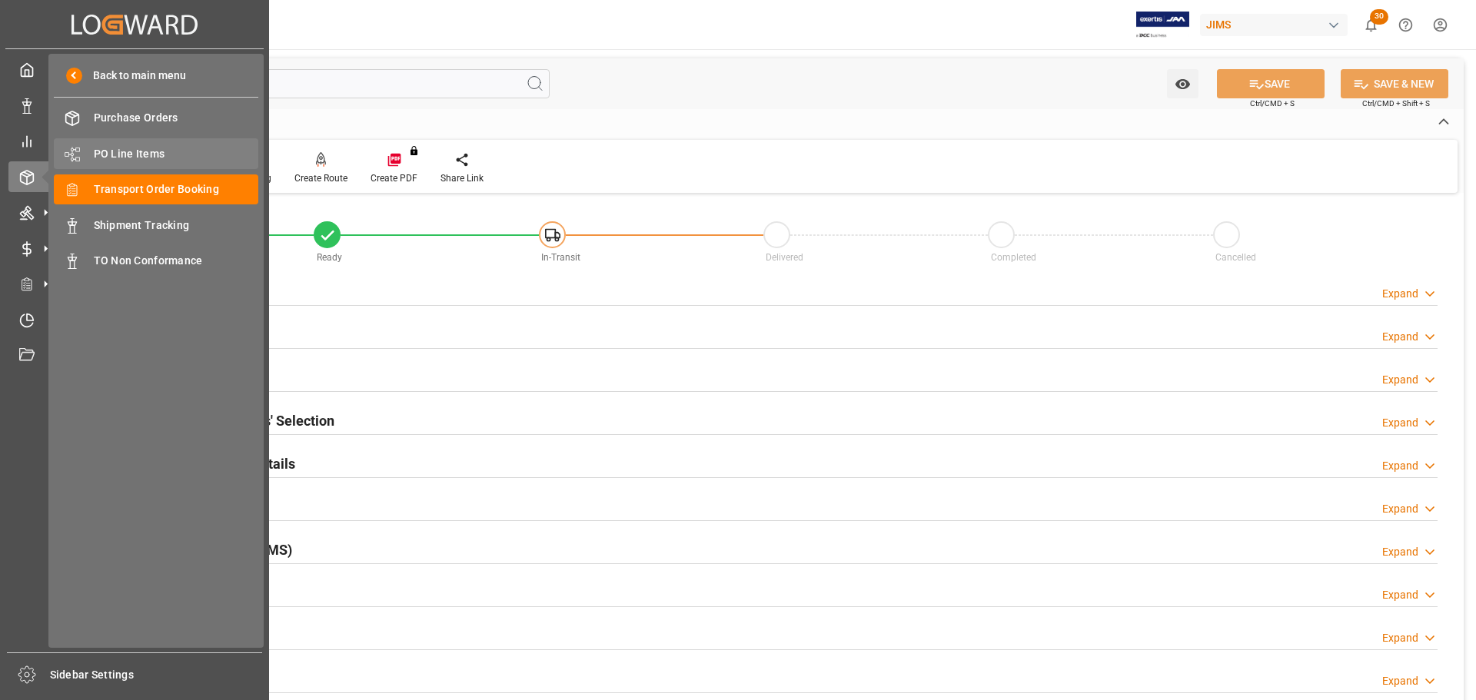
click at [144, 151] on span "PO Line Items" at bounding box center [176, 154] width 165 height 16
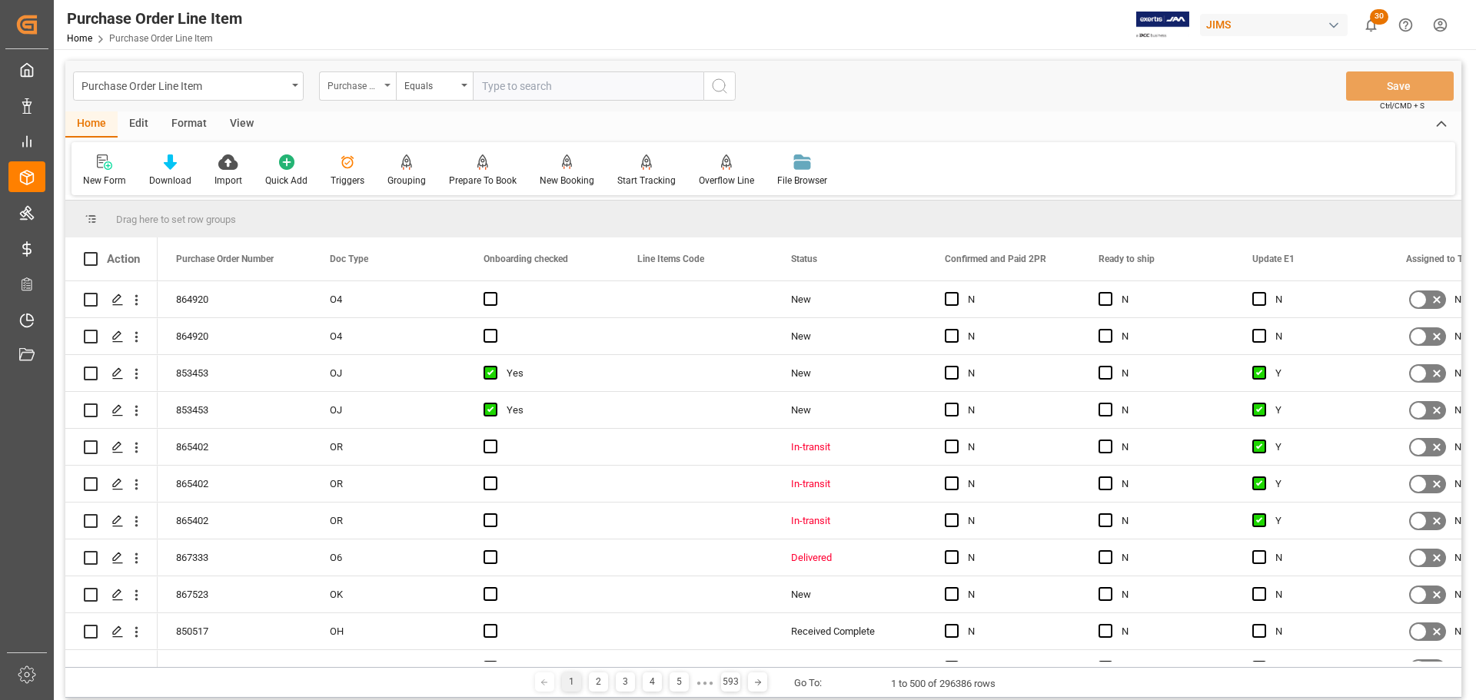
click at [382, 89] on div "Purchase Order Number" at bounding box center [357, 85] width 77 height 29
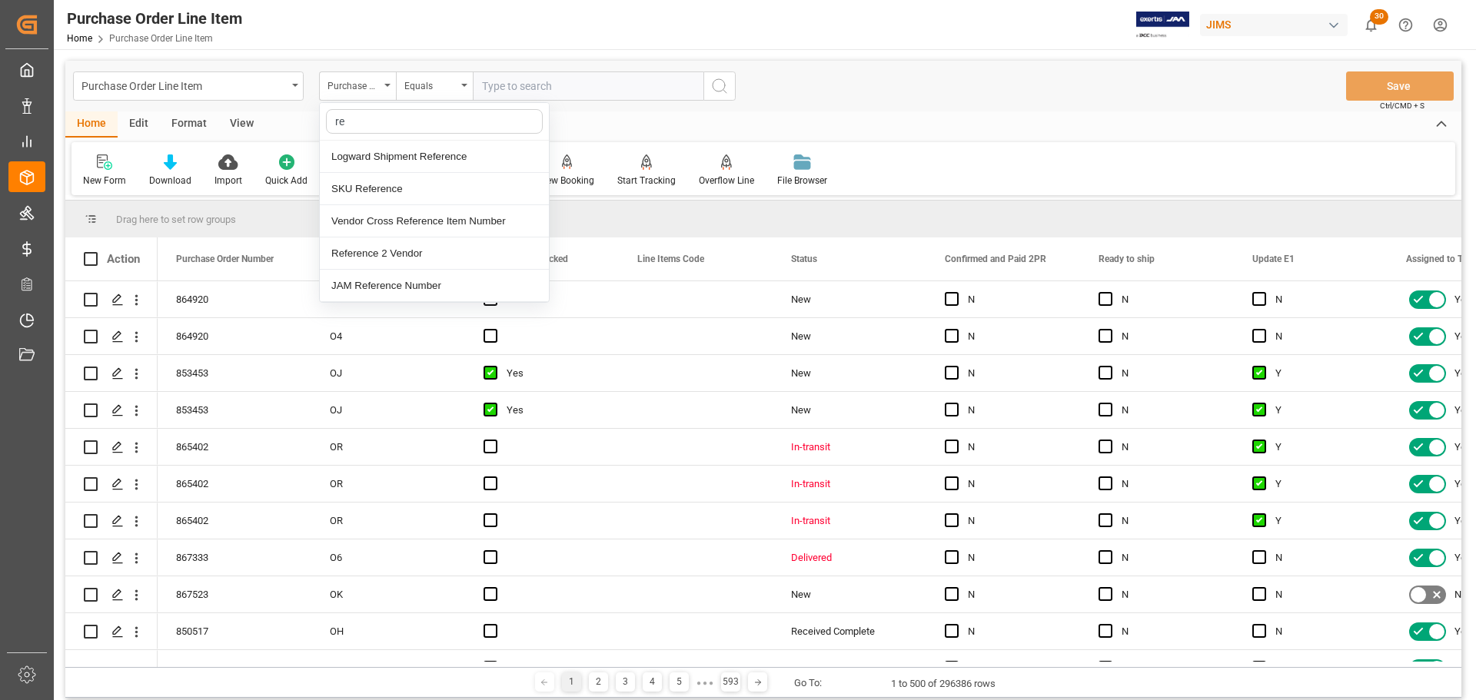
type input "ref"
click at [393, 261] on div "Reference 2 Vendor" at bounding box center [434, 253] width 229 height 32
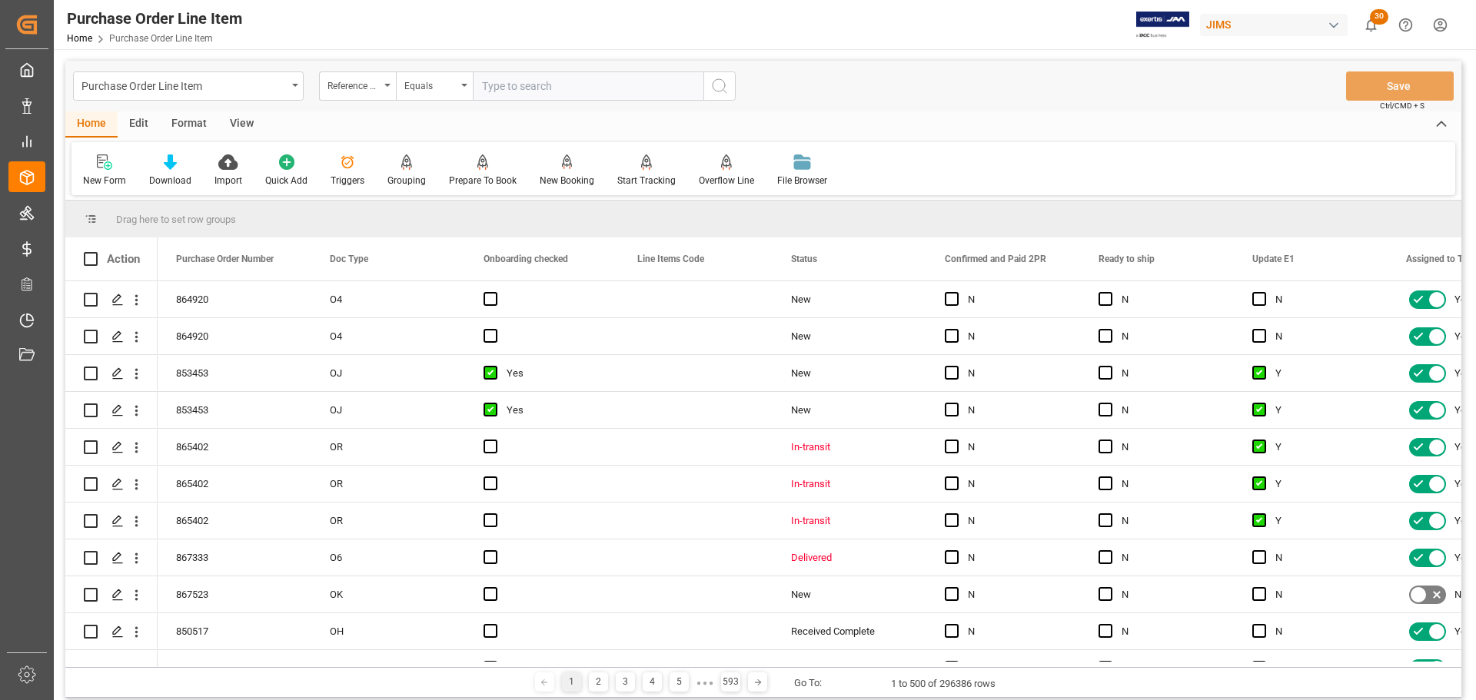
click at [527, 83] on input "text" at bounding box center [588, 85] width 231 height 29
paste input "77-11001-US"
type input "77-11001-US"
click at [726, 86] on icon "search button" at bounding box center [719, 86] width 18 height 18
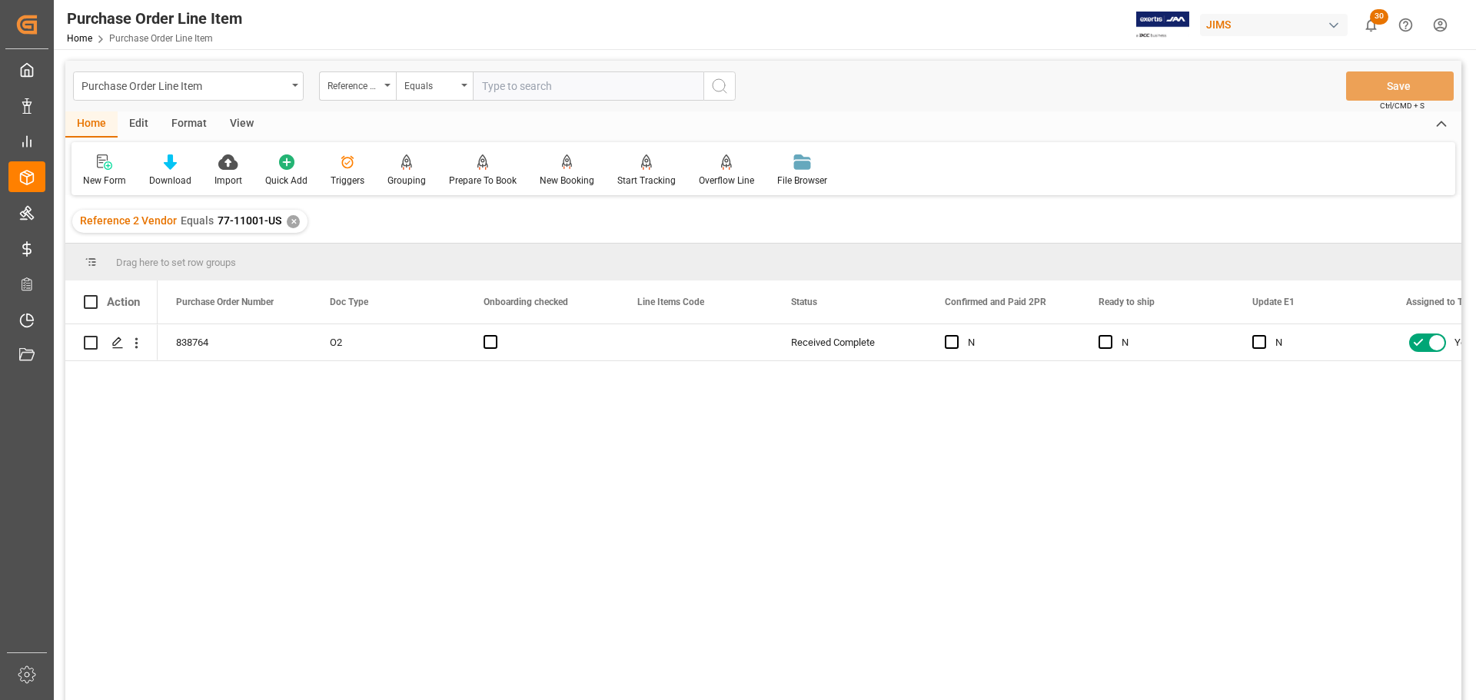
click at [642, 493] on div "838764 O2 Received Complete N N N Yes No" at bounding box center [809, 517] width 1303 height 386
click at [237, 118] on div "View" at bounding box center [241, 124] width 47 height 26
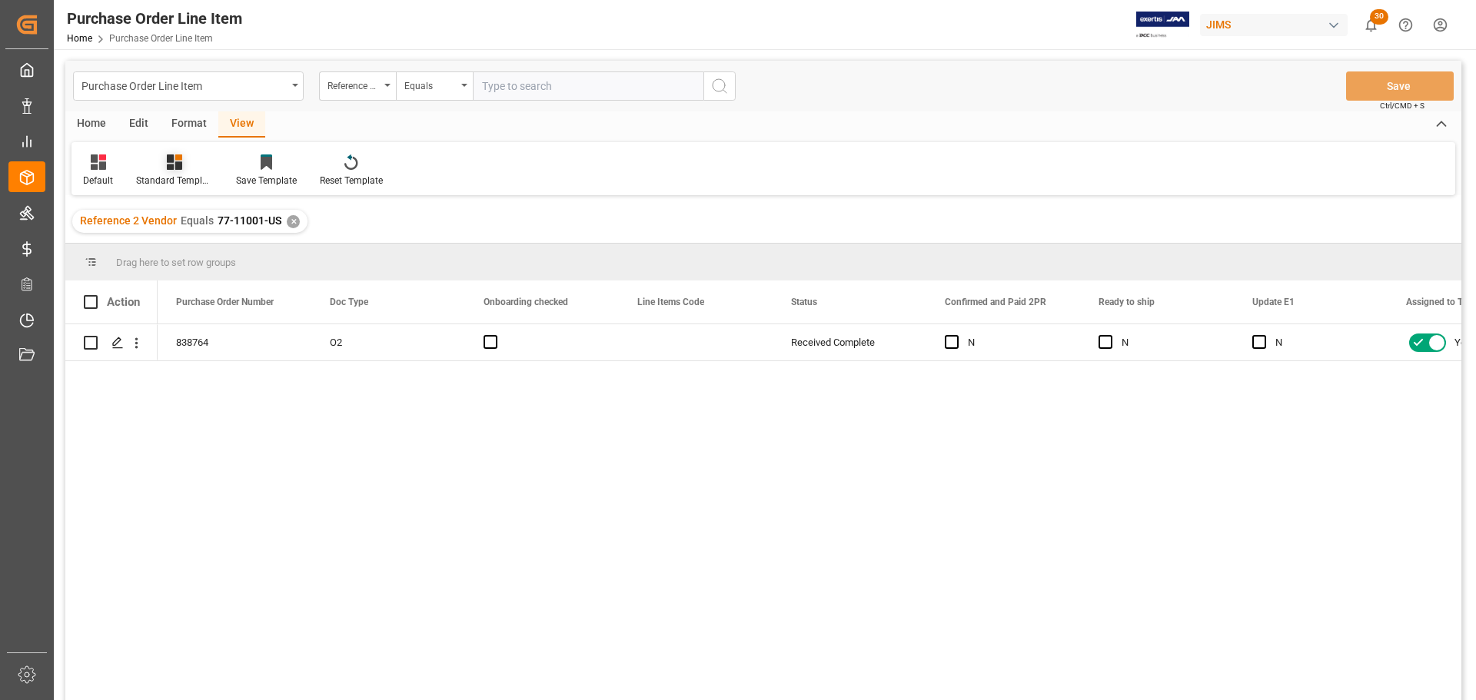
click at [169, 168] on icon at bounding box center [174, 161] width 15 height 15
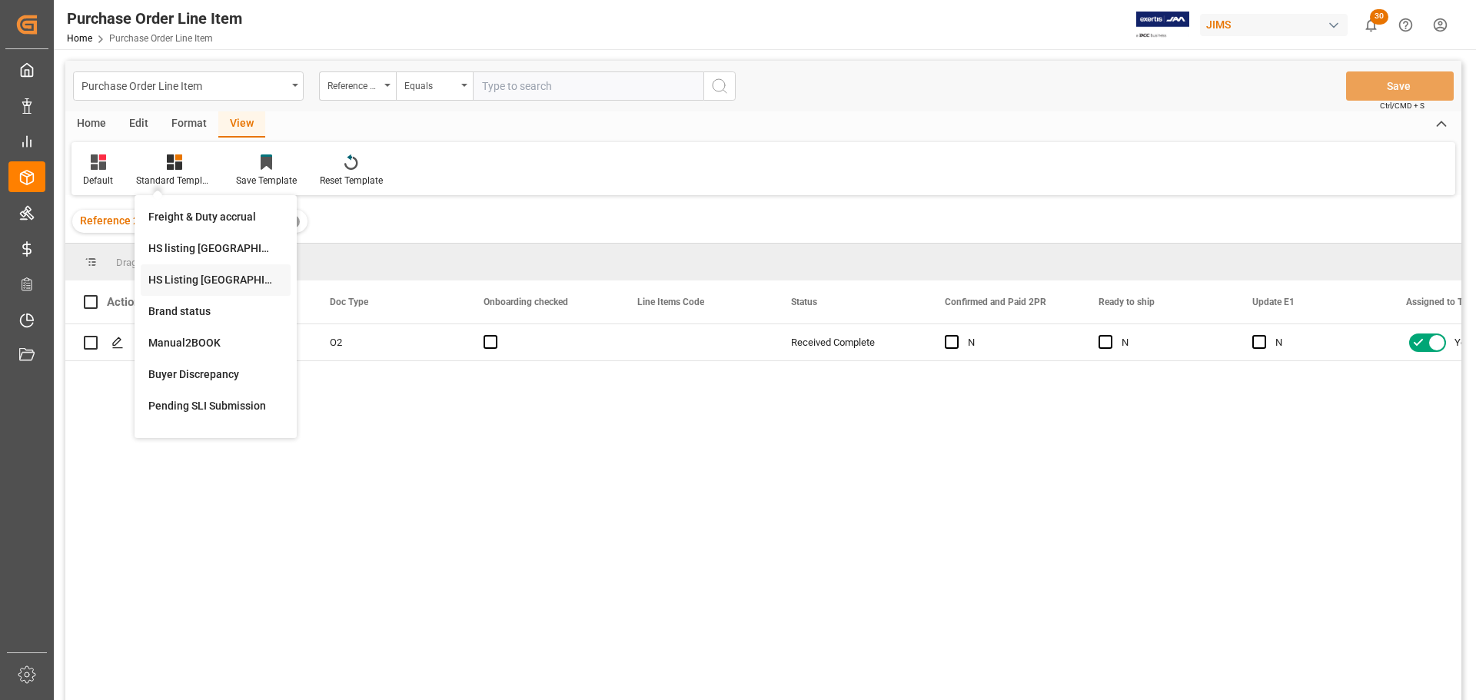
click at [192, 287] on div "HS Listing CANADA" at bounding box center [215, 280] width 134 height 16
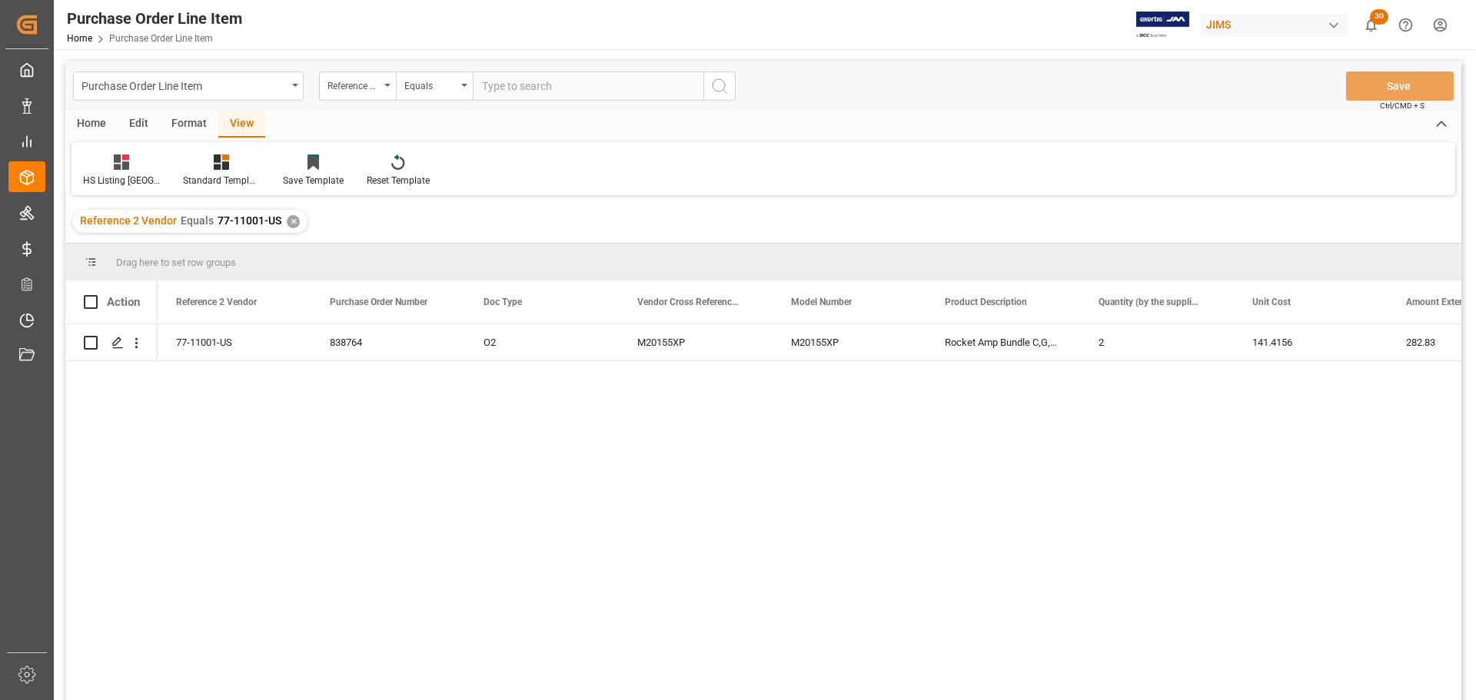
click at [92, 102] on div "Purchase Order Line Item Reference 2 Vendor Equals Save Ctrl/CMD + S" at bounding box center [763, 86] width 1396 height 51
click at [94, 121] on div "Home" at bounding box center [91, 124] width 52 height 26
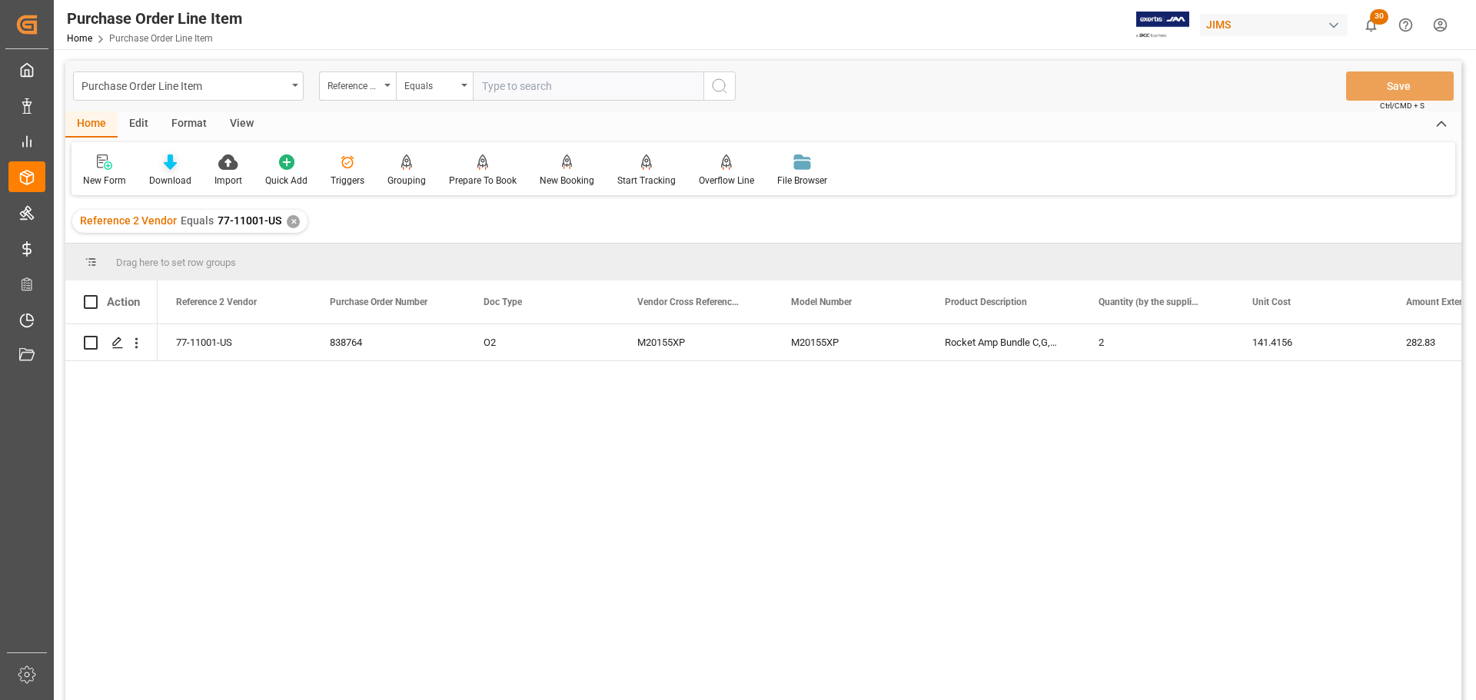
click at [178, 165] on div at bounding box center [170, 162] width 42 height 16
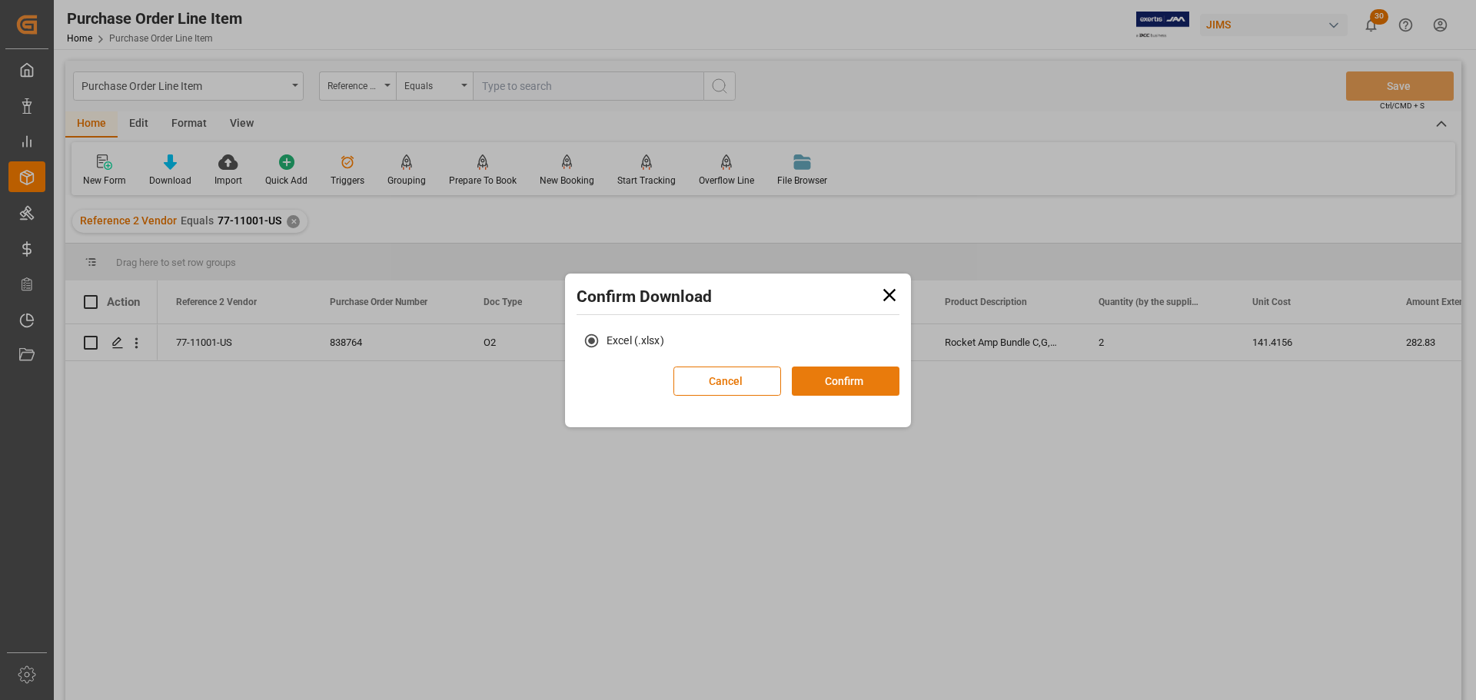
click at [812, 380] on button "Confirm" at bounding box center [846, 381] width 108 height 29
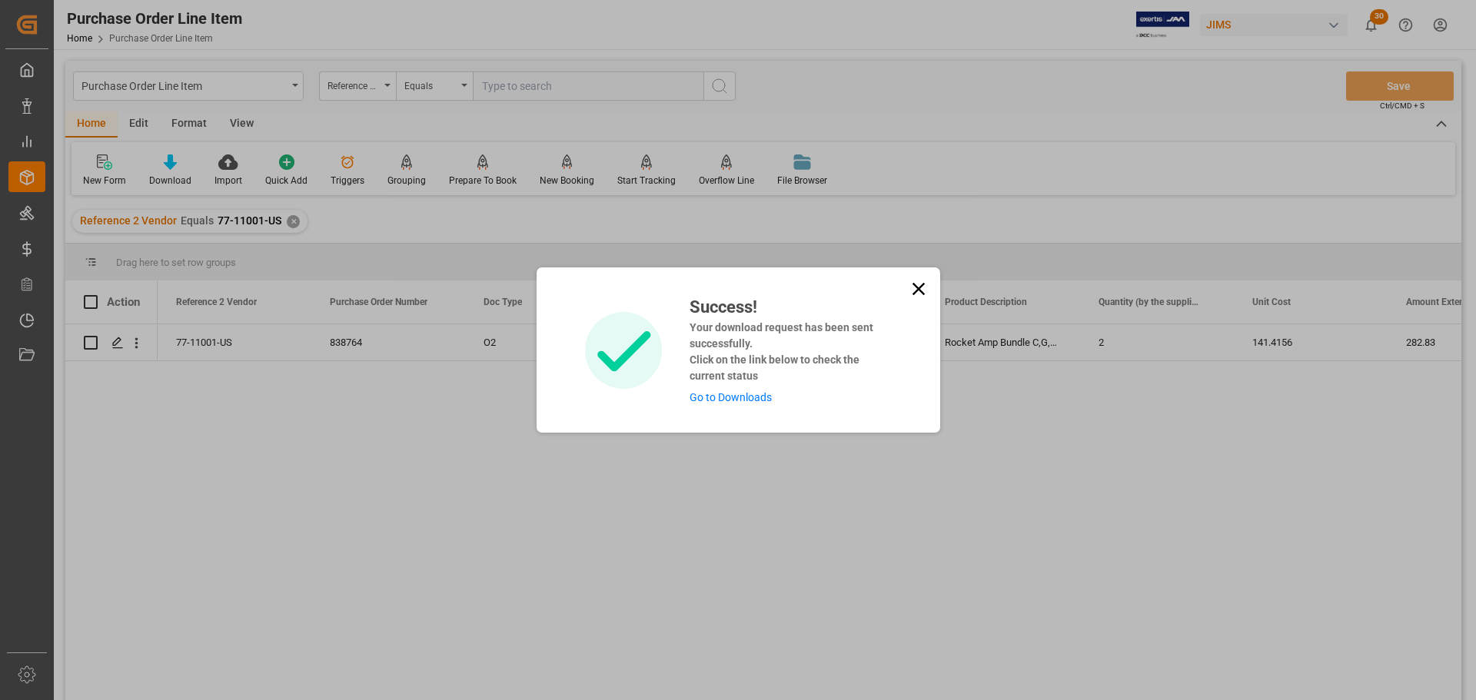
click at [729, 398] on link "Go to Downloads" at bounding box center [730, 397] width 82 height 12
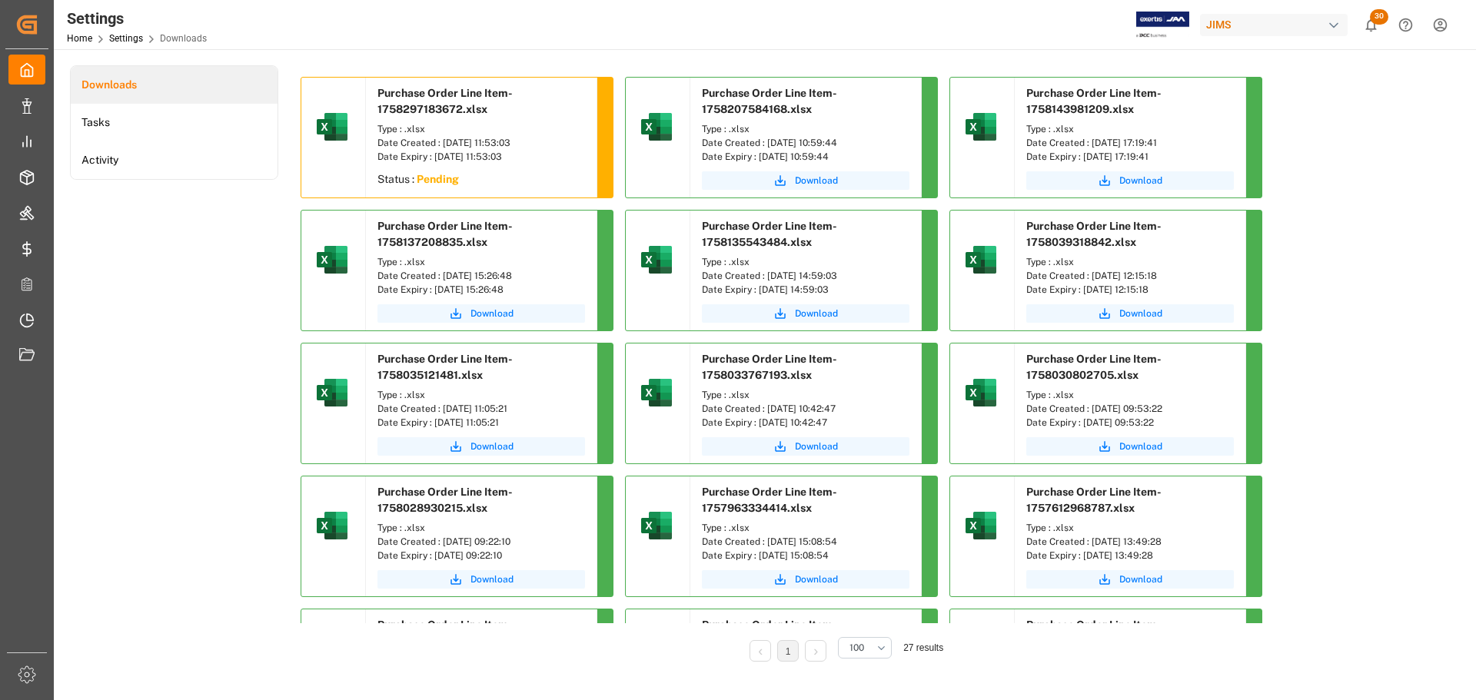
click at [137, 292] on div "Downloads Tasks Activity" at bounding box center [174, 374] width 208 height 618
click at [201, 276] on div "Downloads Tasks Activity" at bounding box center [174, 374] width 208 height 618
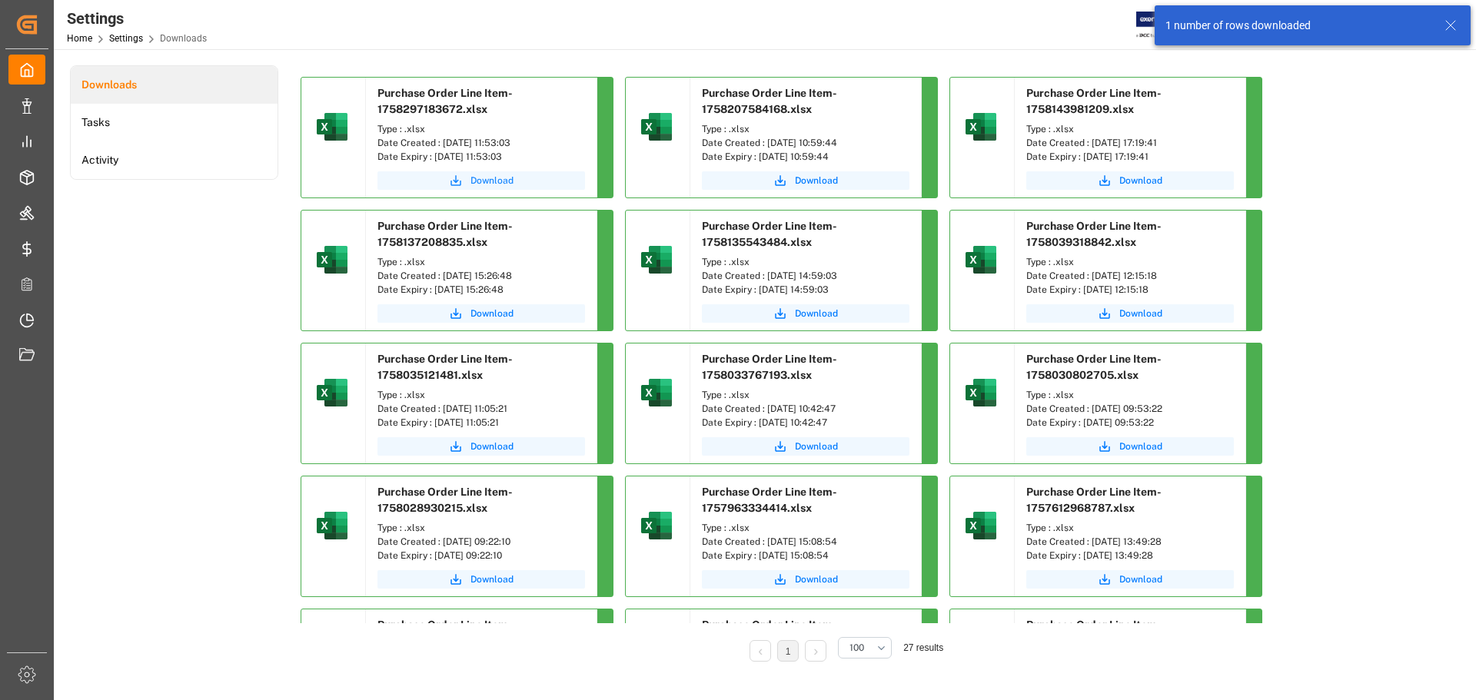
click at [500, 181] on span "Download" at bounding box center [491, 181] width 43 height 14
